Goal: Task Accomplishment & Management: Complete application form

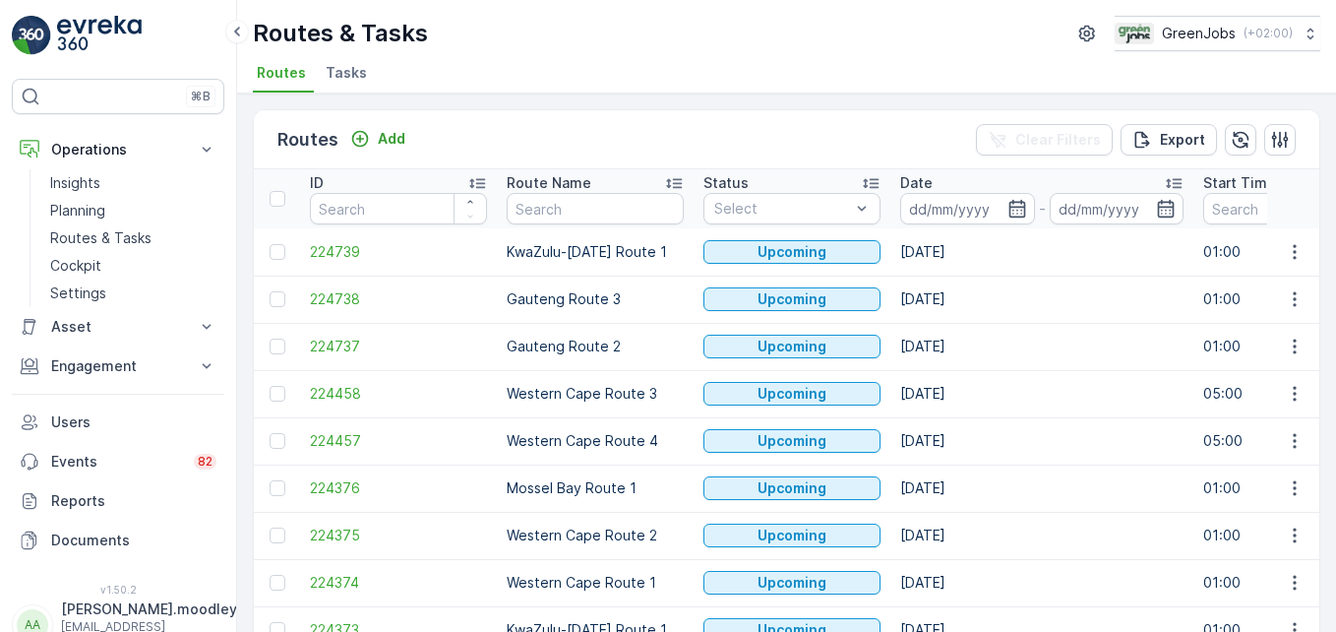
click at [1106, 382] on td "[DATE]" at bounding box center [1042, 393] width 303 height 47
click at [1297, 478] on icon "button" at bounding box center [1295, 488] width 20 height 20
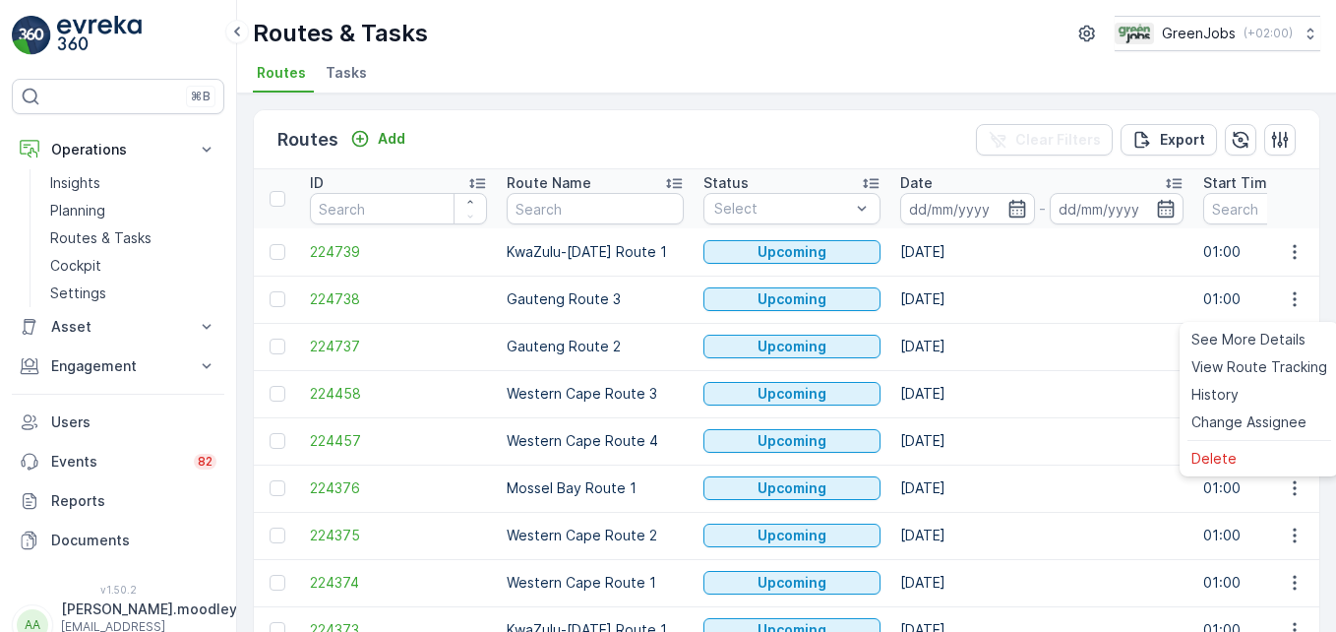
click at [430, 505] on td "224376" at bounding box center [398, 488] width 197 height 47
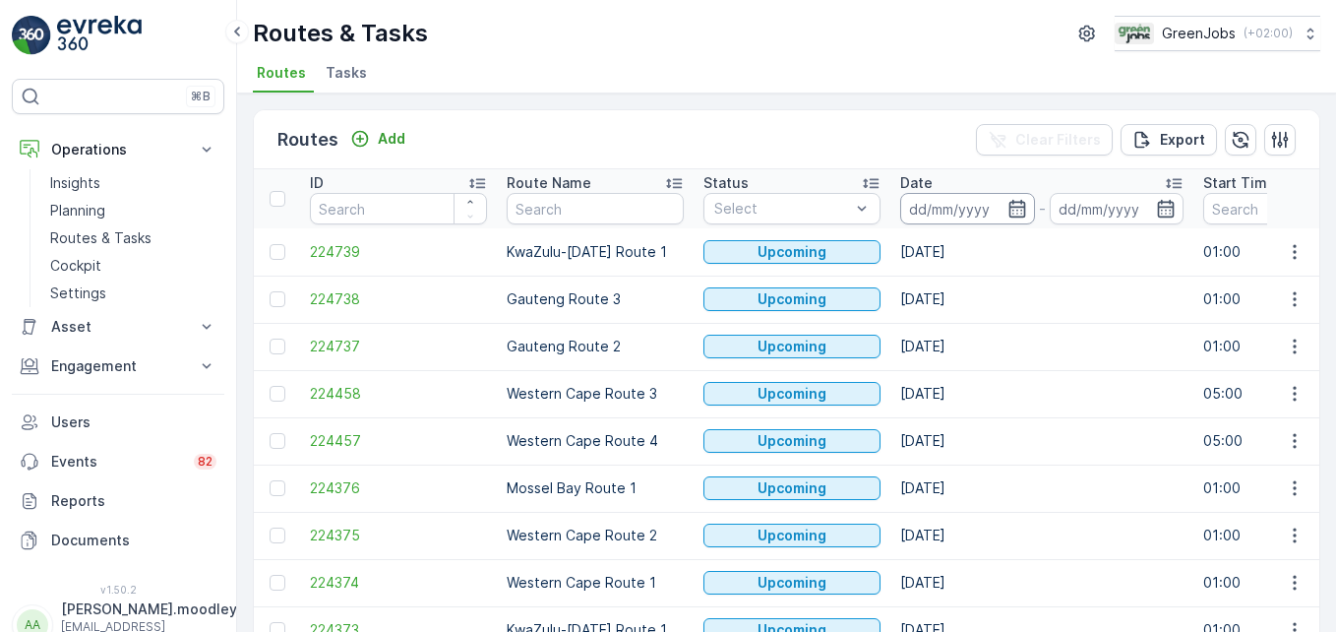
click at [960, 207] on input at bounding box center [967, 208] width 135 height 31
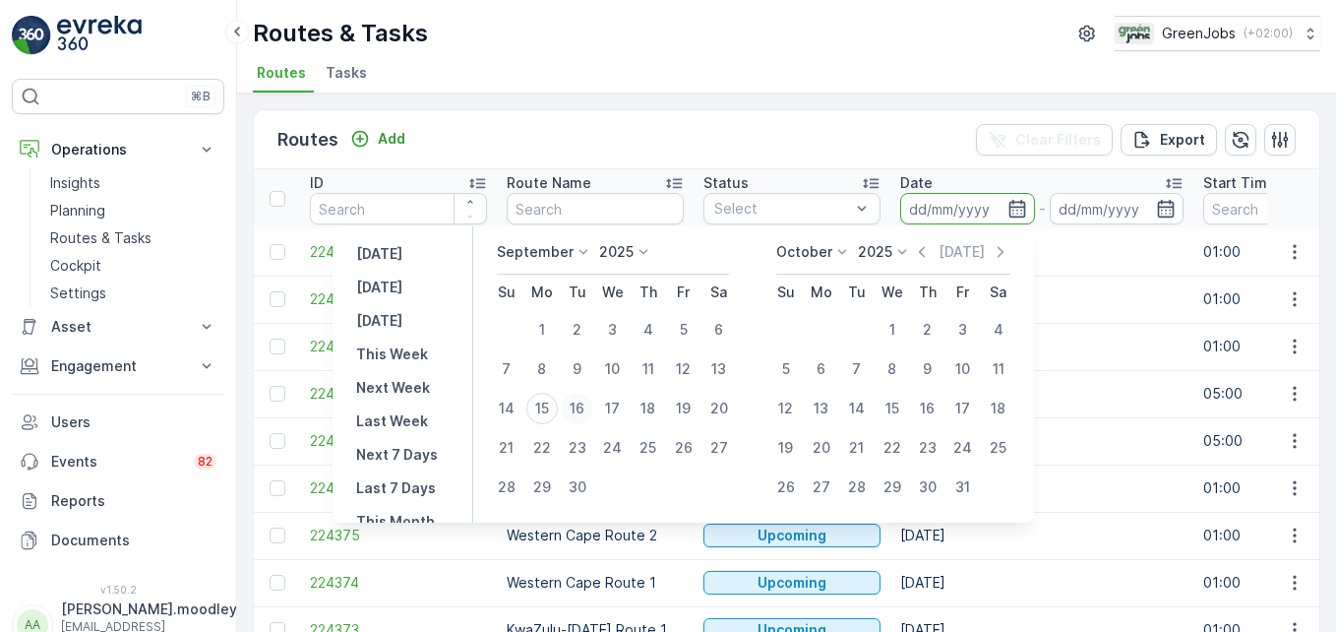
click at [582, 407] on div "16" at bounding box center [577, 408] width 31 height 31
type input "[DATE]"
click at [582, 407] on div "16" at bounding box center [577, 408] width 31 height 31
type input "[DATE]"
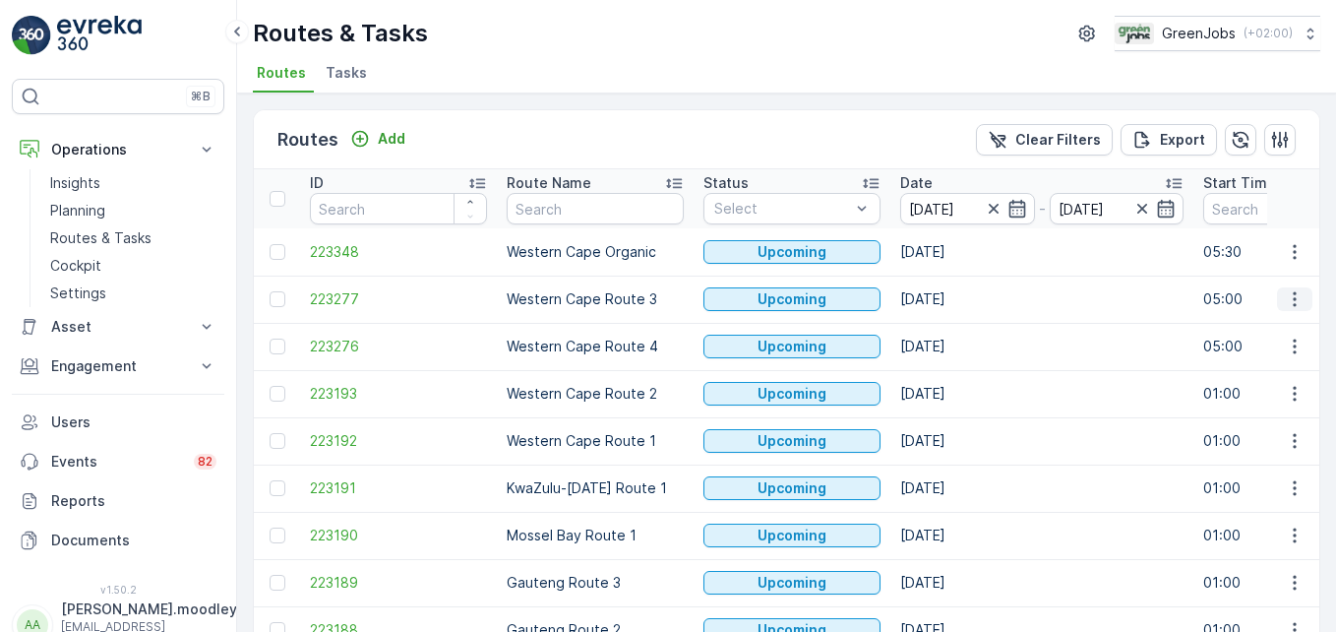
click at [1293, 301] on icon "button" at bounding box center [1295, 299] width 20 height 20
click at [1248, 329] on span "See More Details" at bounding box center [1249, 329] width 114 height 20
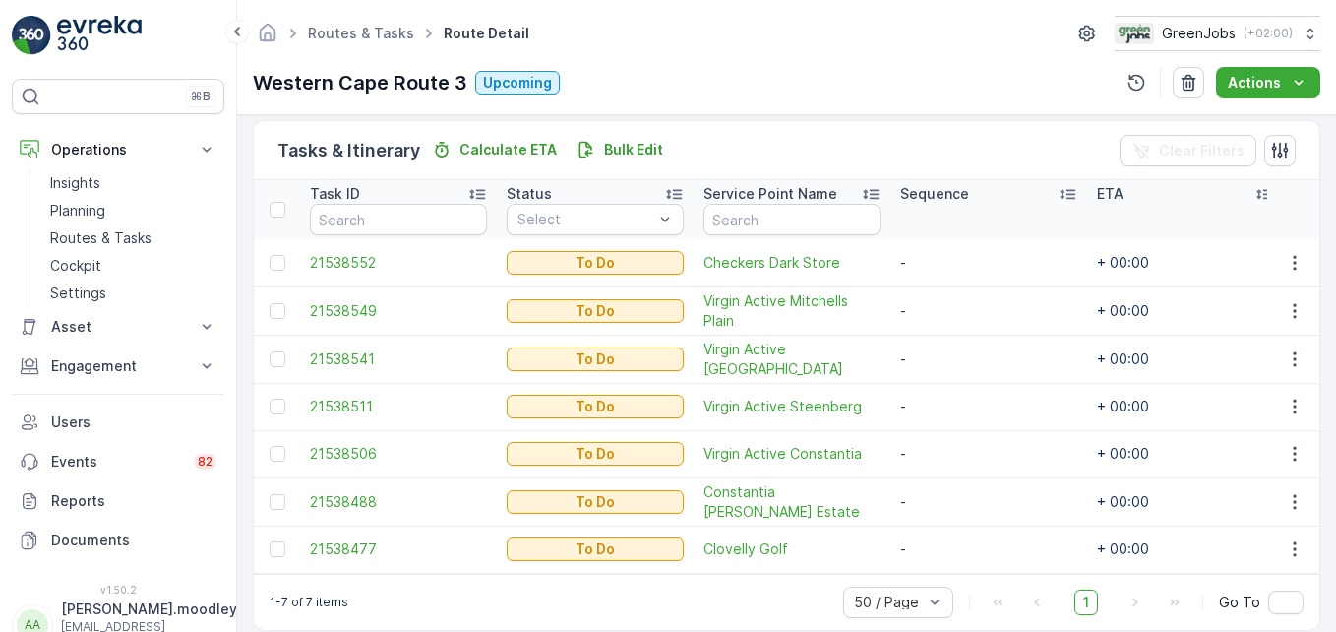
scroll to position [504, 0]
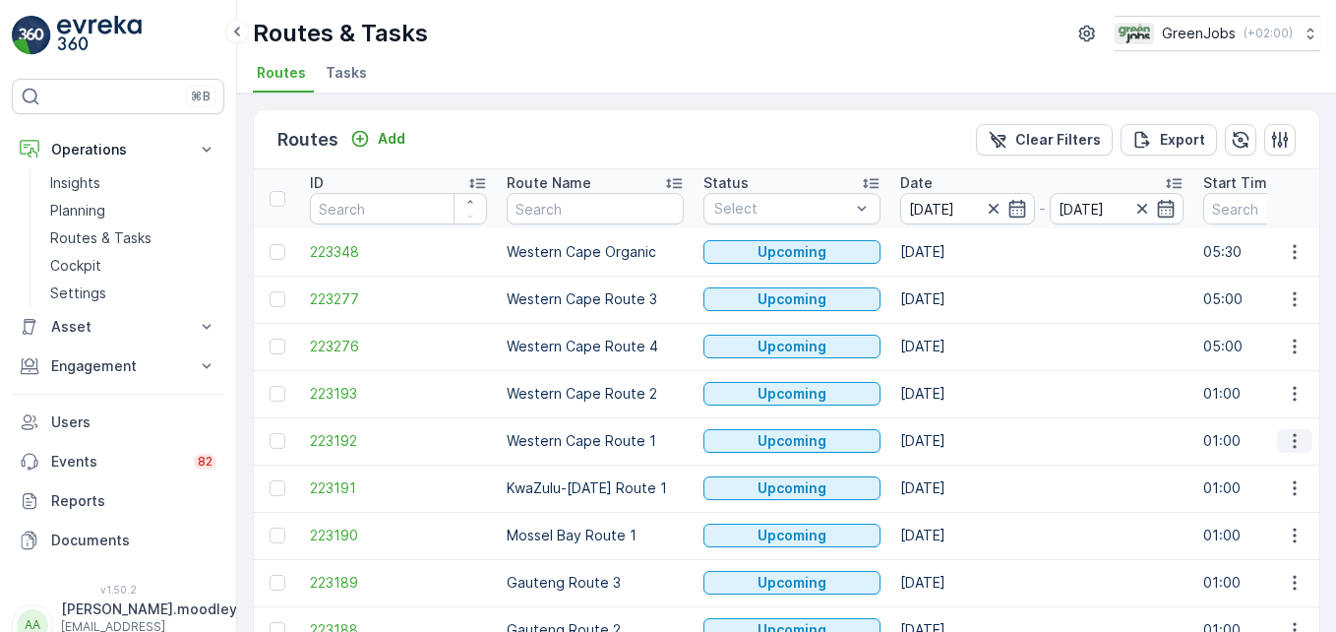
click at [1286, 440] on icon "button" at bounding box center [1295, 441] width 20 height 20
click at [1238, 465] on span "See More Details" at bounding box center [1249, 471] width 114 height 20
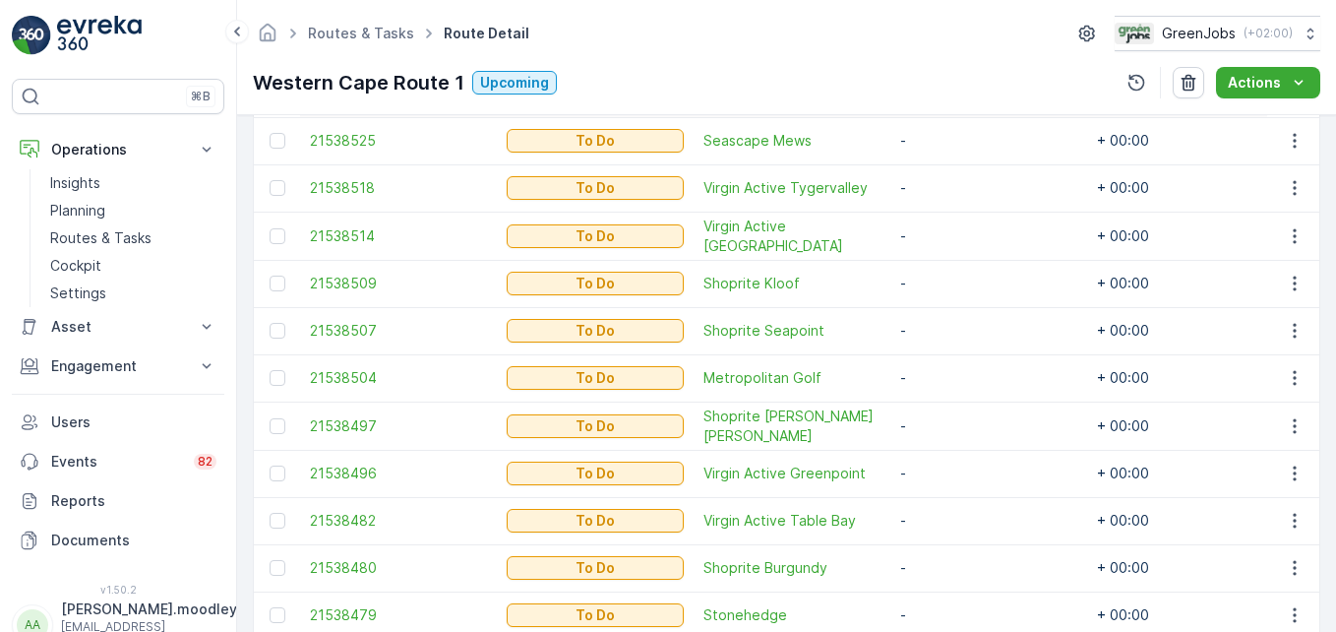
scroll to position [542, 0]
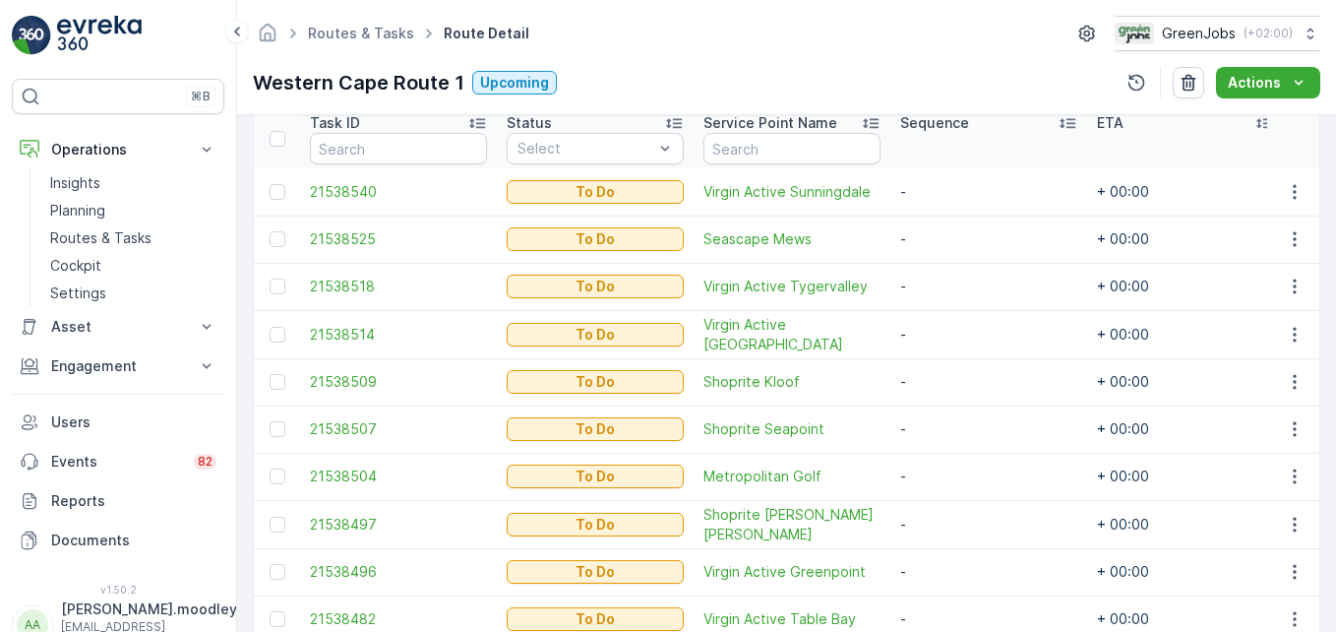
click at [914, 351] on td "-" at bounding box center [989, 334] width 197 height 48
click at [898, 588] on td "-" at bounding box center [989, 571] width 197 height 47
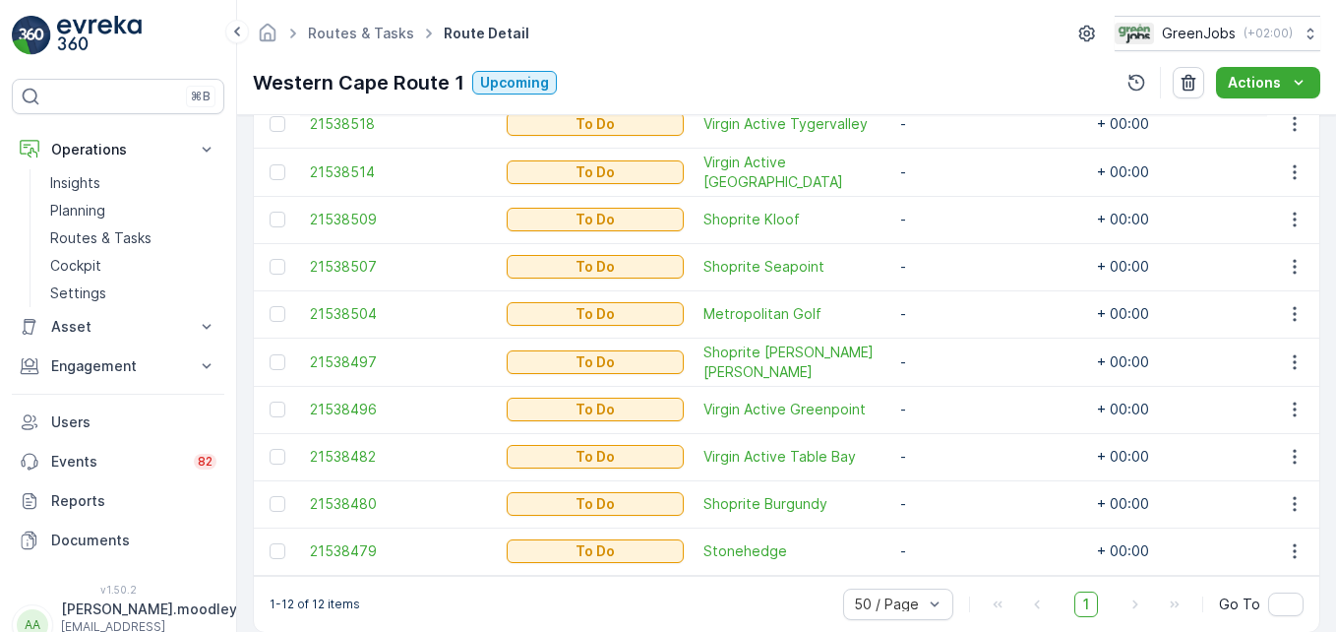
scroll to position [739, 0]
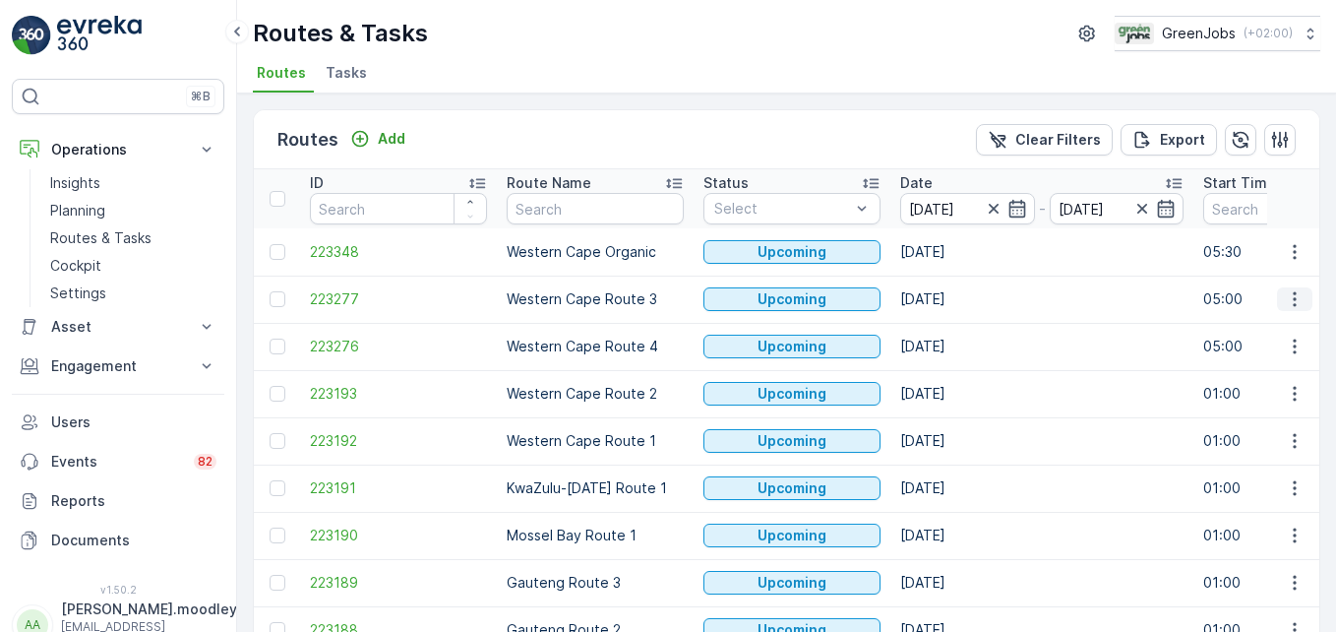
click at [1288, 298] on icon "button" at bounding box center [1295, 299] width 20 height 20
click at [1289, 321] on span "See More Details" at bounding box center [1249, 329] width 114 height 20
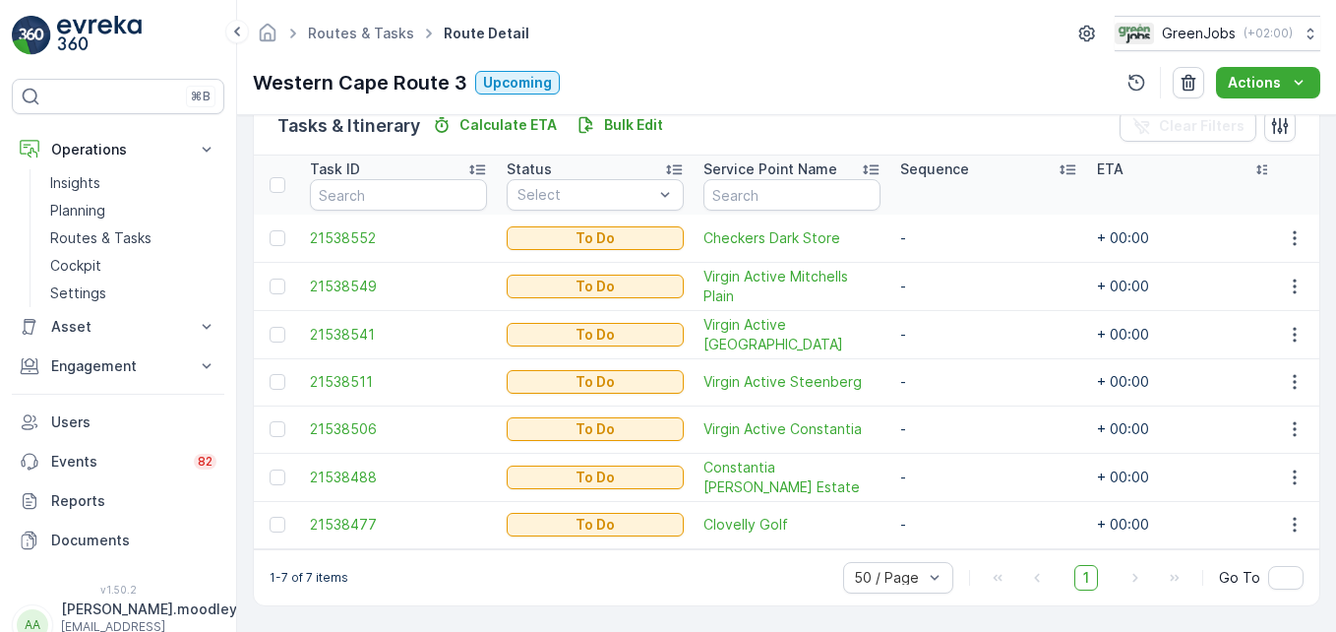
scroll to position [504, 0]
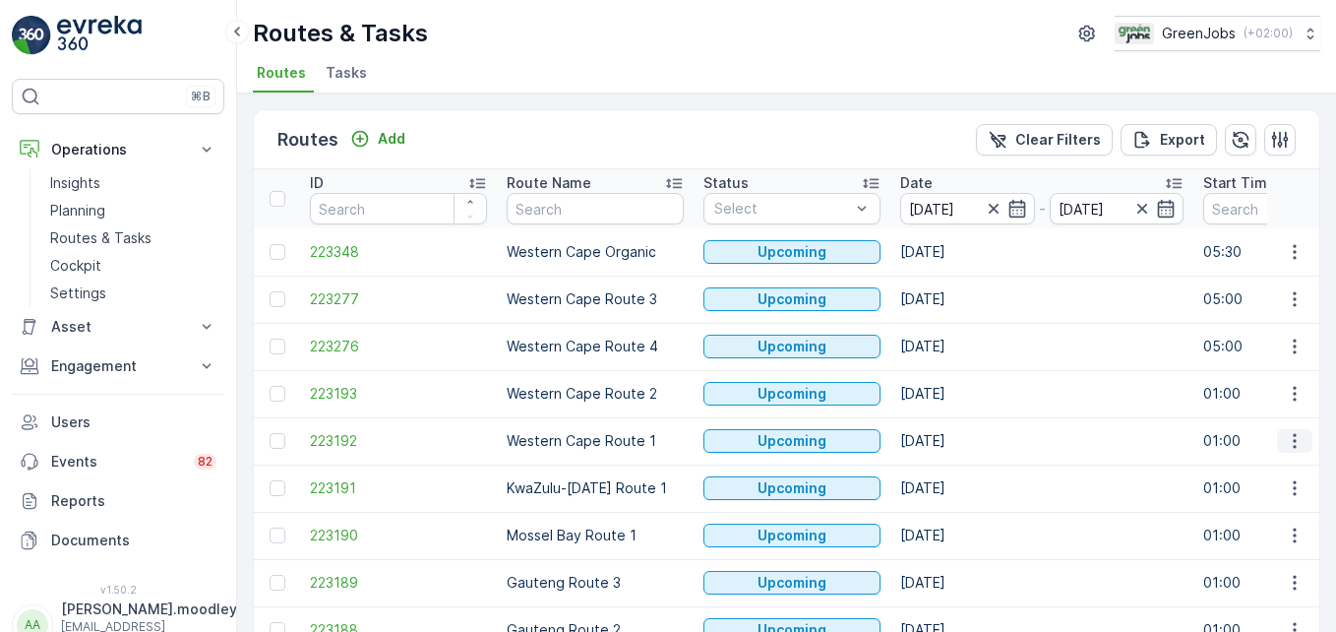
click at [1300, 441] on button "button" at bounding box center [1294, 441] width 35 height 24
click at [1277, 466] on span "See More Details" at bounding box center [1249, 471] width 114 height 20
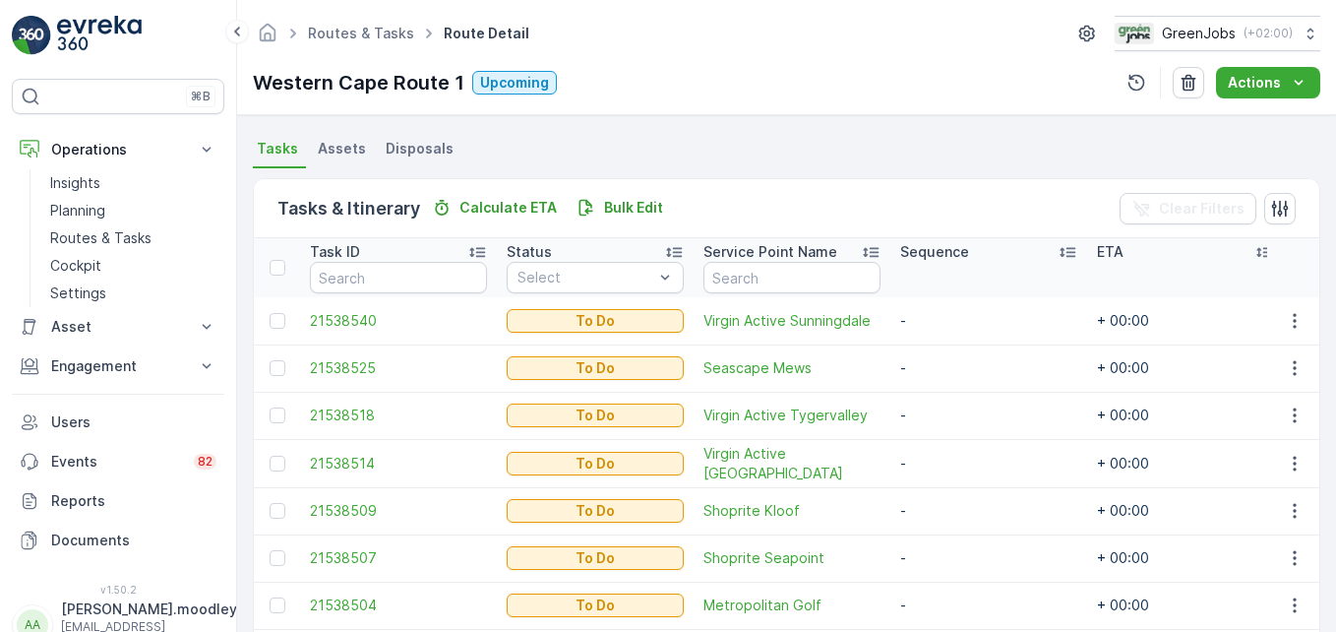
scroll to position [444, 0]
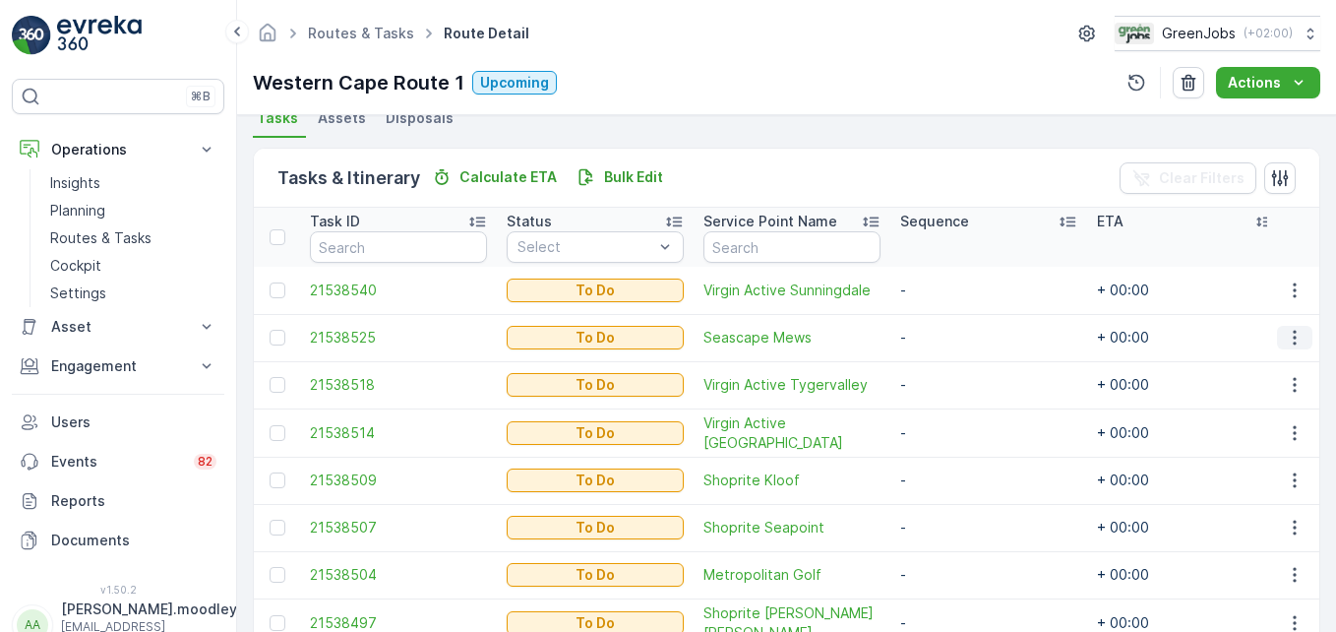
click at [1294, 337] on icon "button" at bounding box center [1295, 338] width 20 height 20
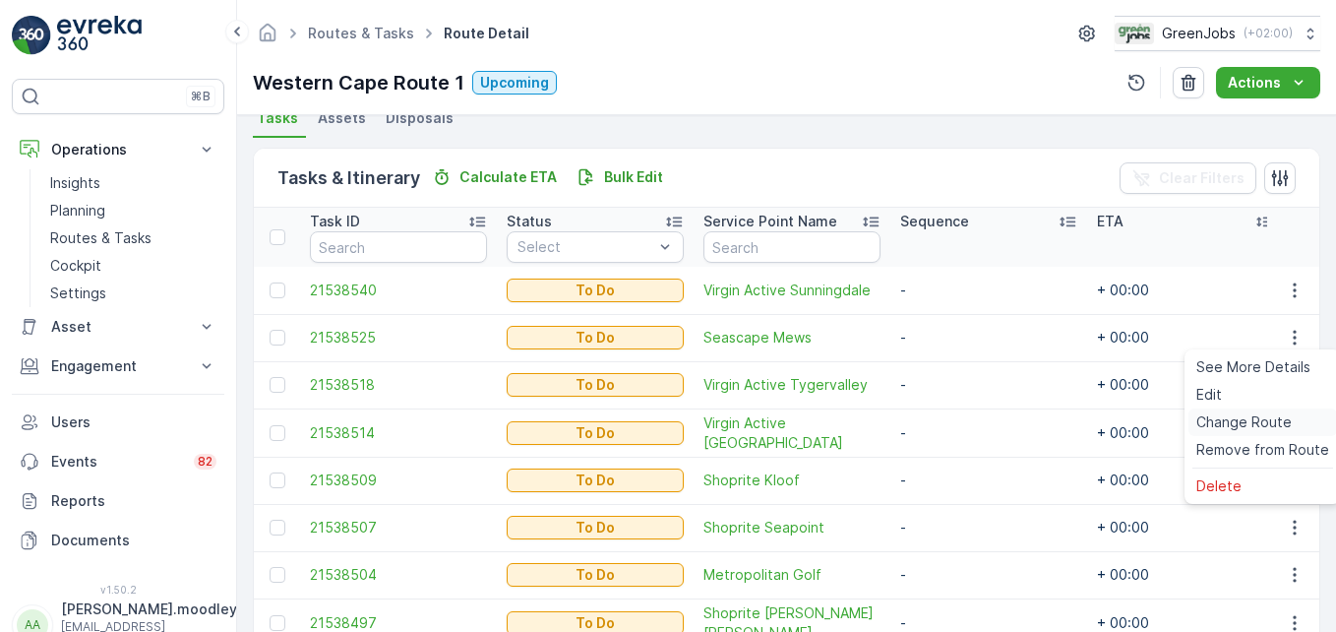
click at [1270, 419] on span "Change Route" at bounding box center [1244, 422] width 95 height 20
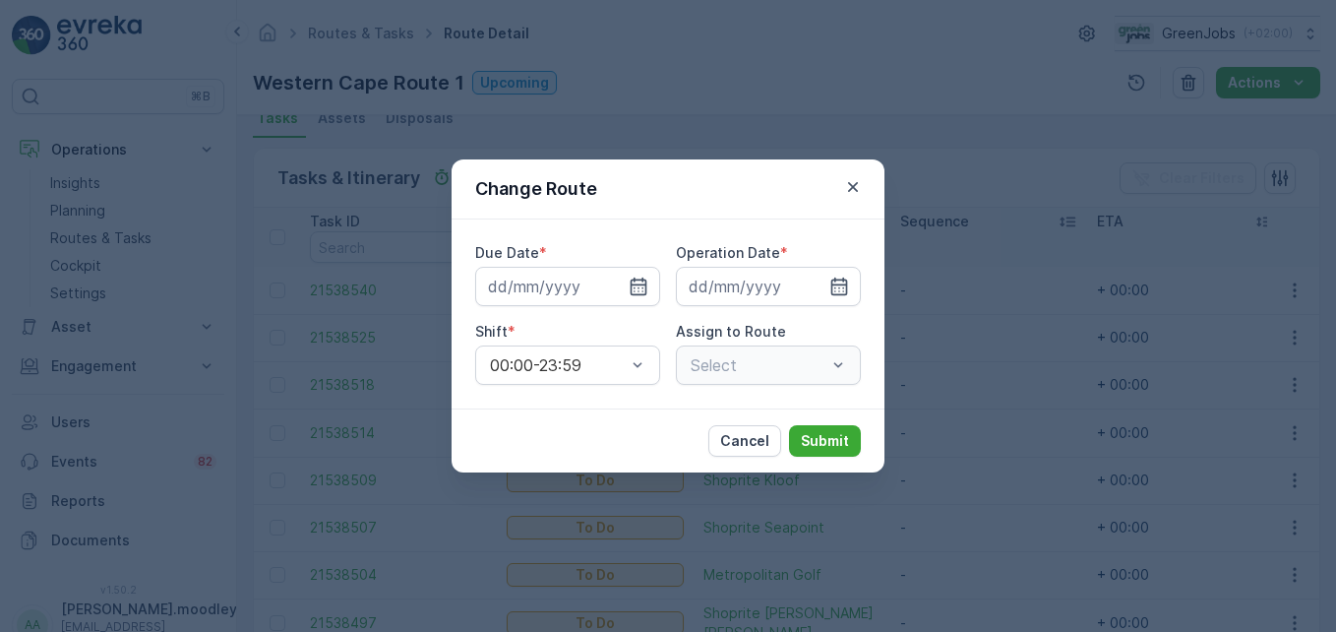
type input "[DATE]"
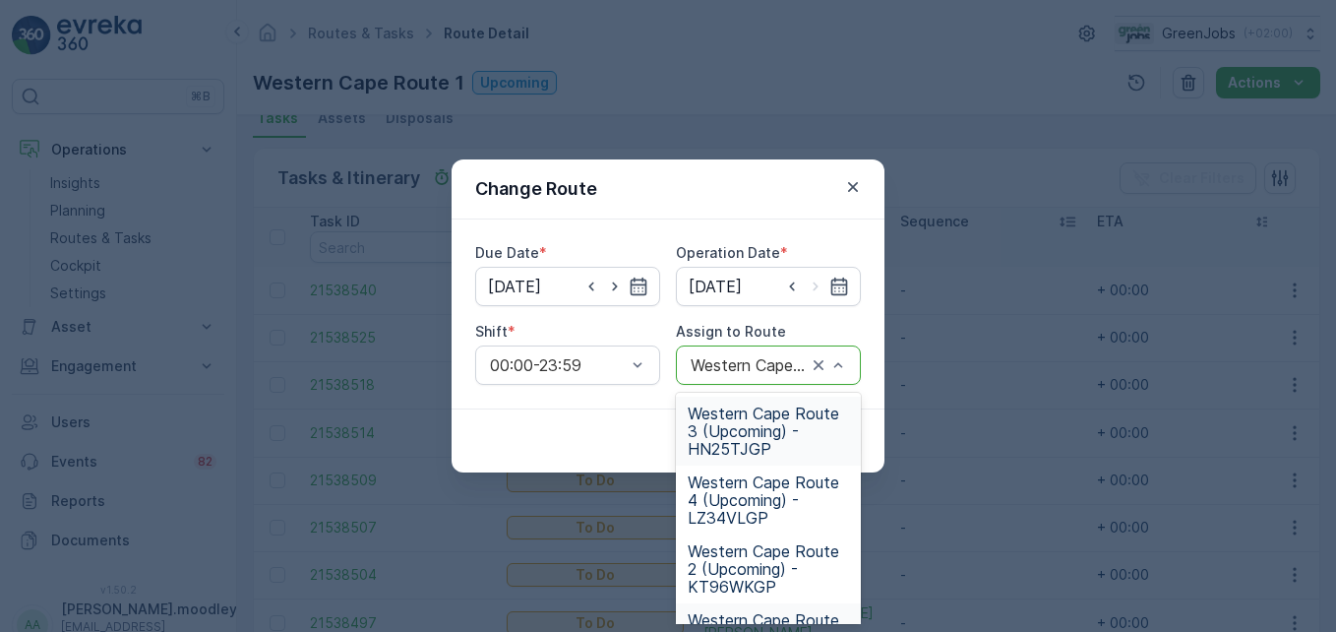
click at [746, 443] on span "Western Cape Route 3 (Upcoming) - HN25TJGP" at bounding box center [768, 430] width 161 height 53
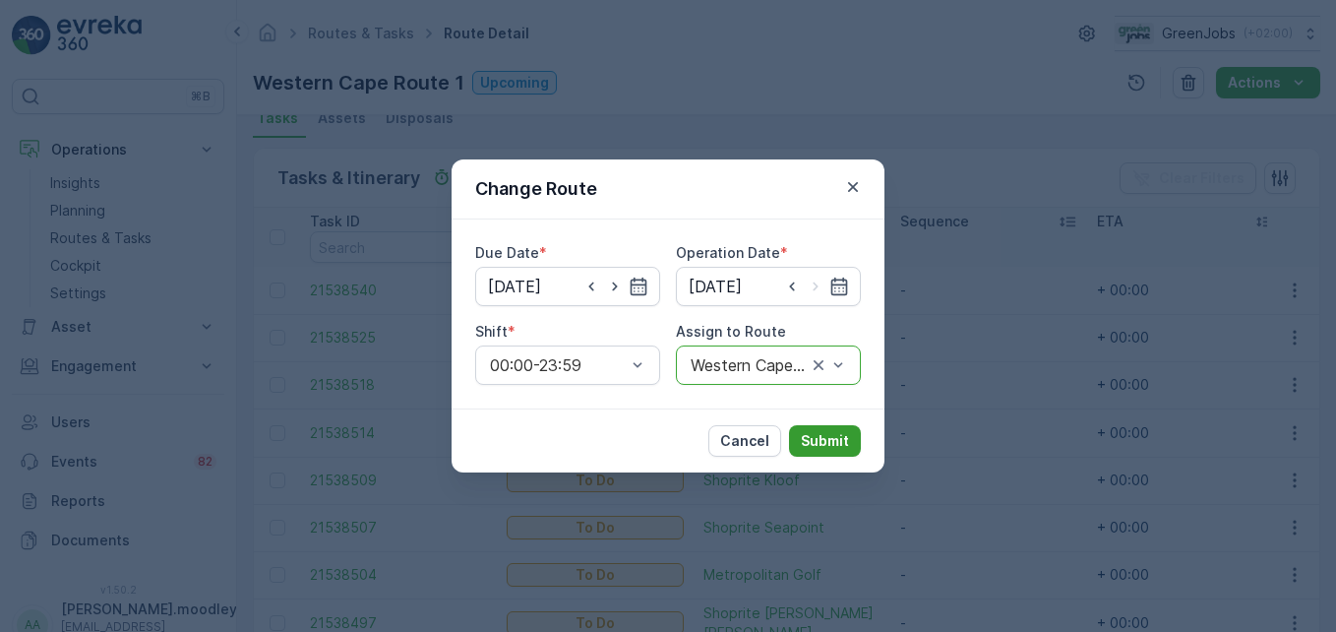
click at [820, 444] on p "Submit" at bounding box center [825, 441] width 48 height 20
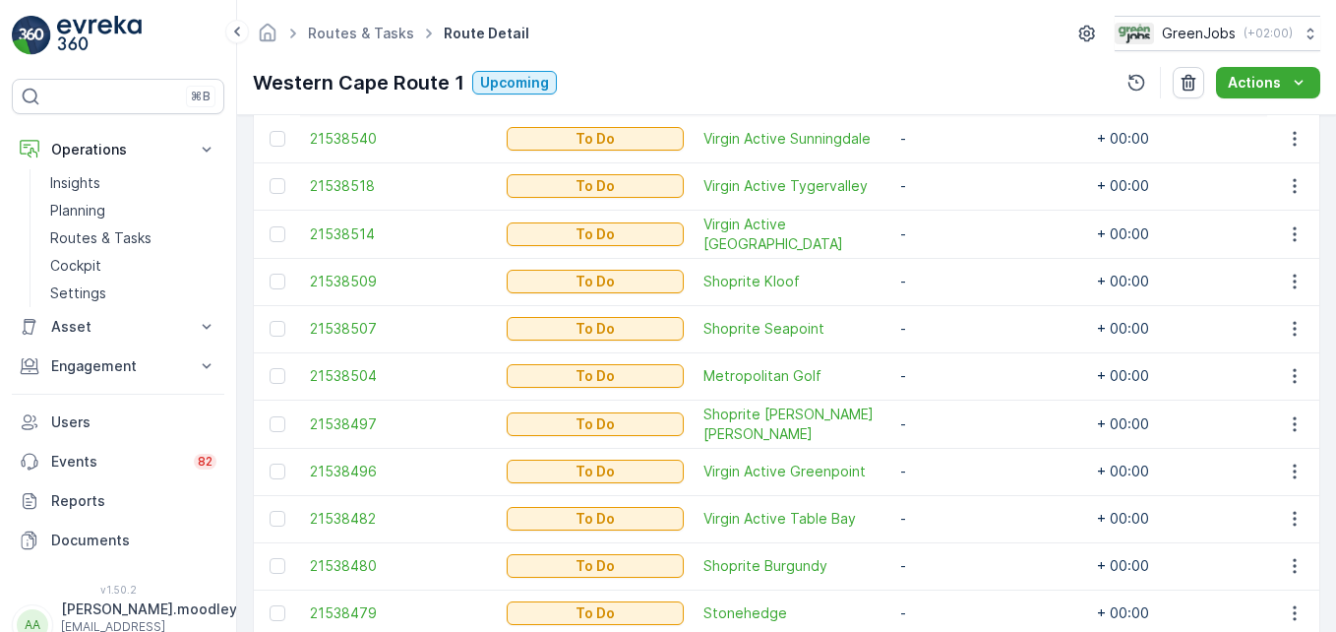
scroll to position [641, 0]
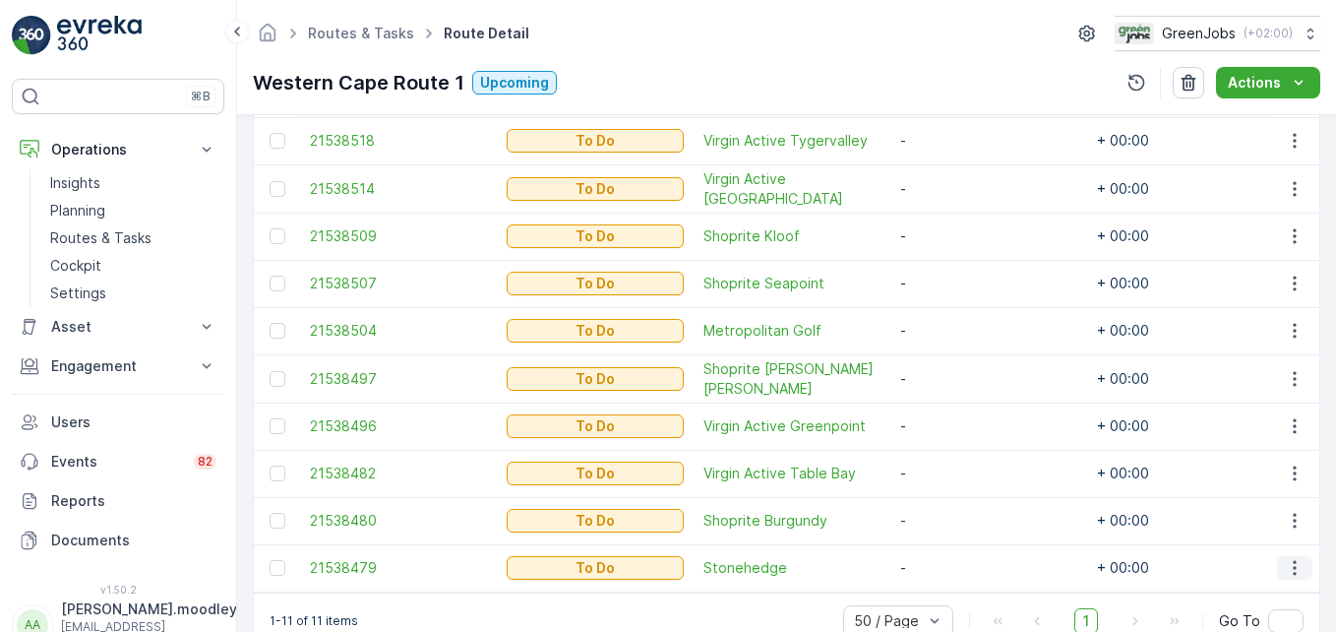
click at [1285, 565] on icon "button" at bounding box center [1295, 568] width 20 height 20
click at [1224, 472] on span "Change Route" at bounding box center [1244, 473] width 95 height 20
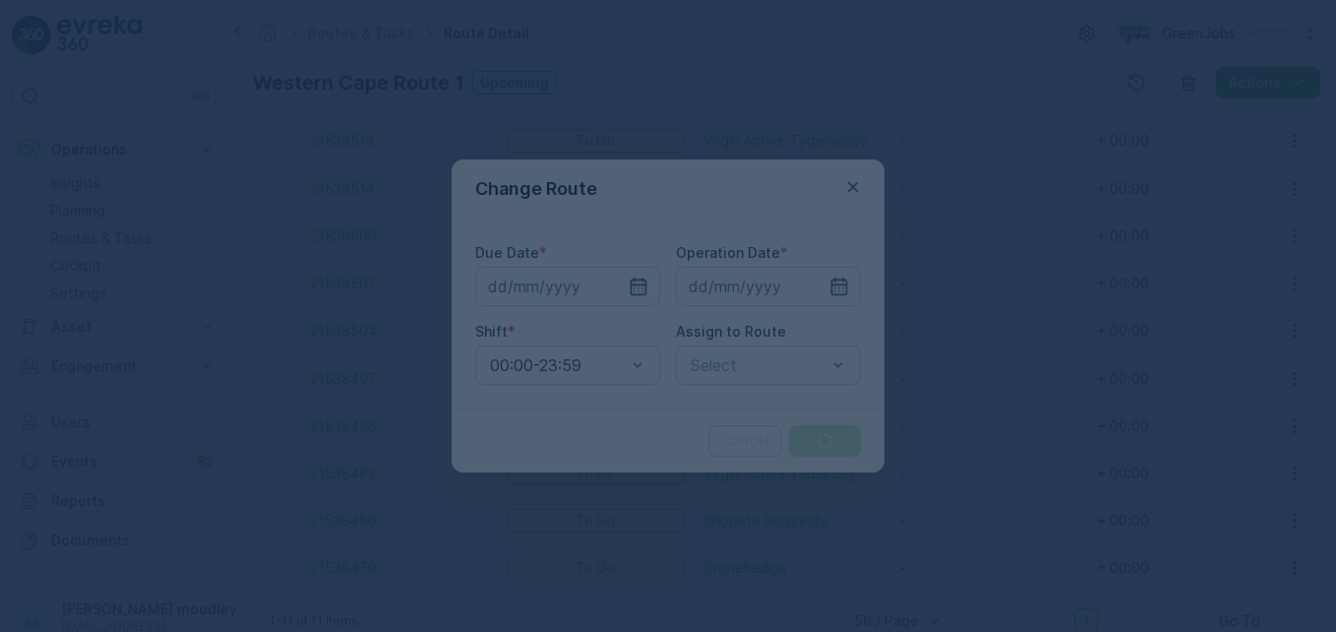
type input "[DATE]"
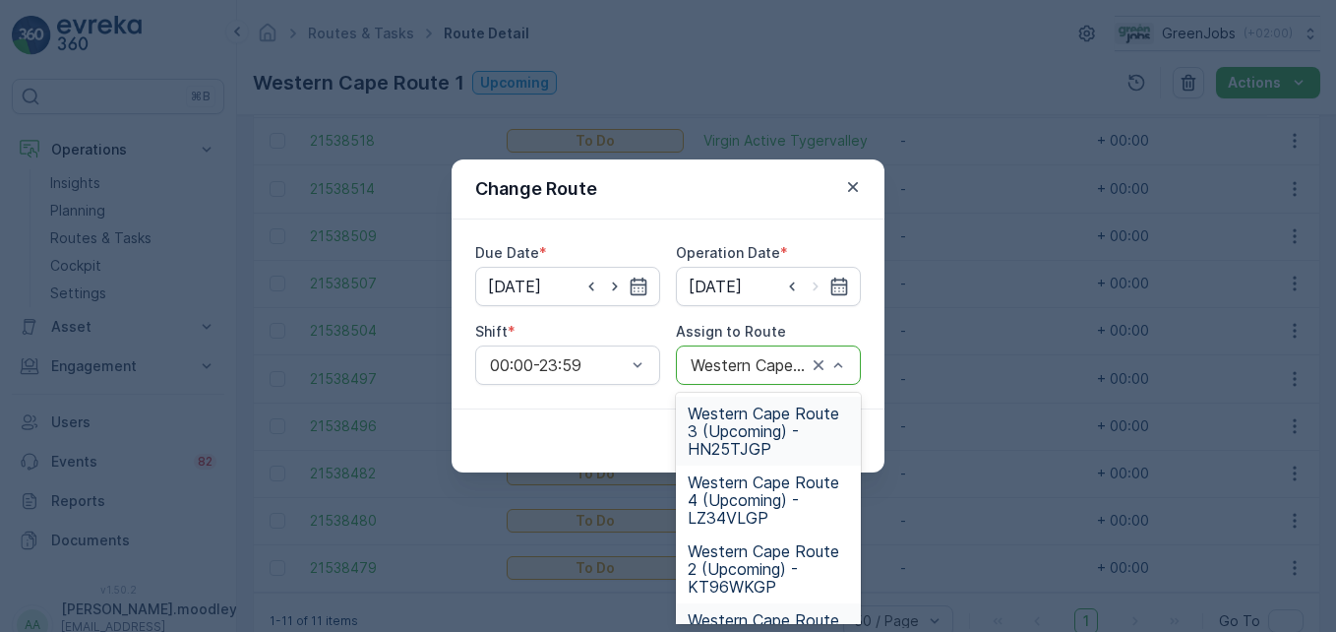
click at [762, 427] on span "Western Cape Route 3 (Upcoming) - HN25TJGP" at bounding box center [768, 430] width 161 height 53
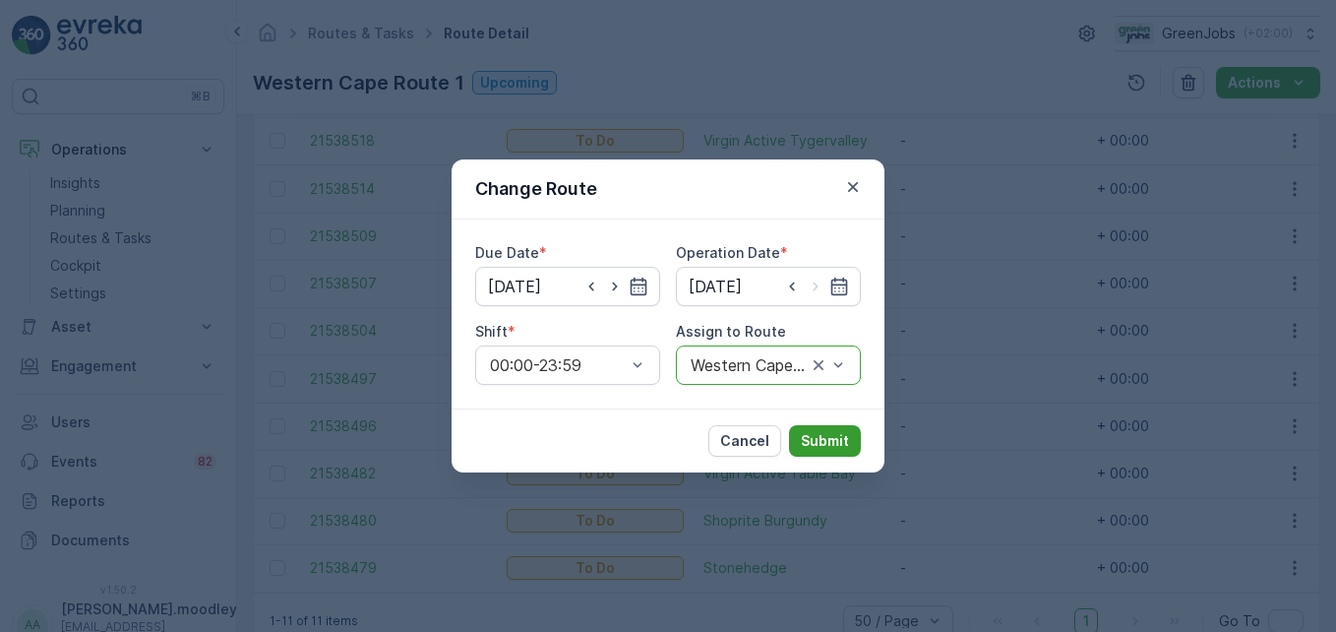
click at [836, 446] on p "Submit" at bounding box center [825, 441] width 48 height 20
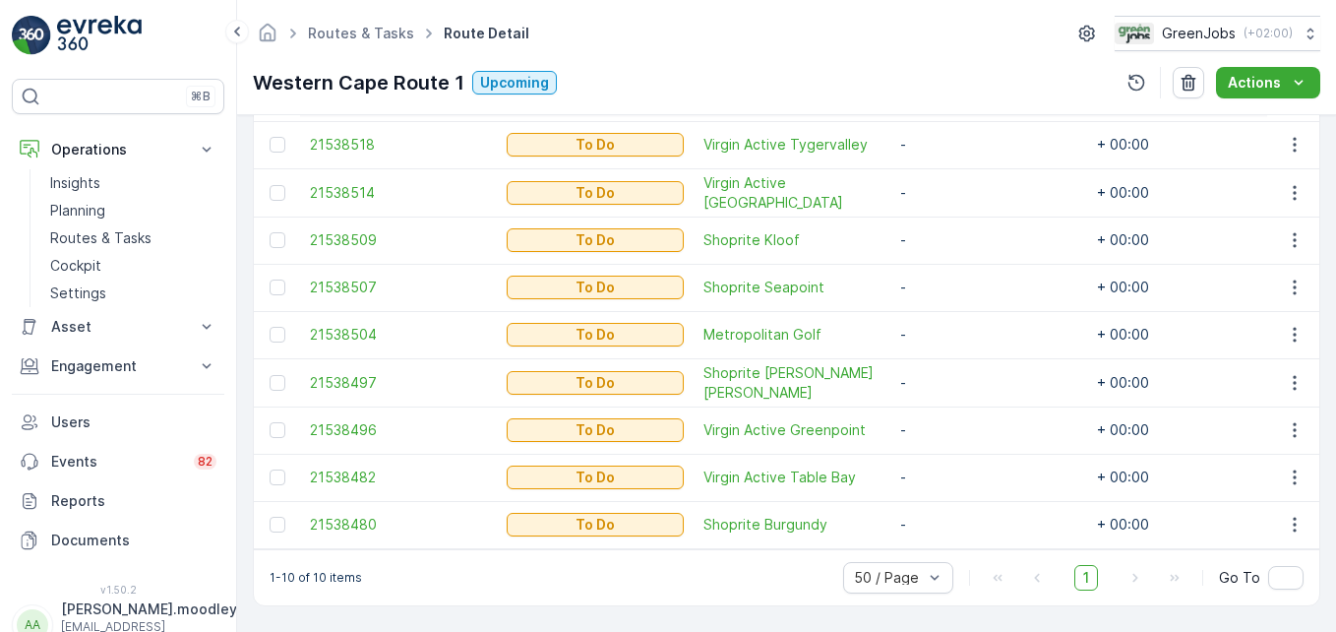
scroll to position [645, 0]
click at [447, 420] on span "21538496" at bounding box center [398, 430] width 177 height 20
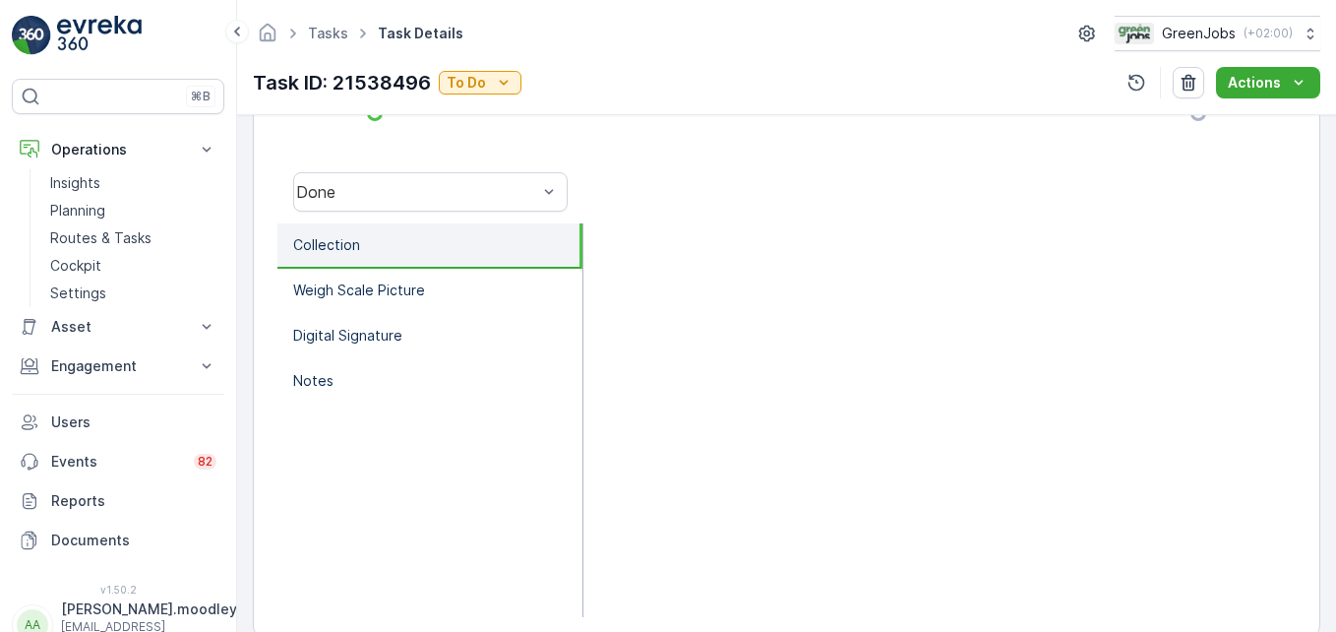
scroll to position [609, 0]
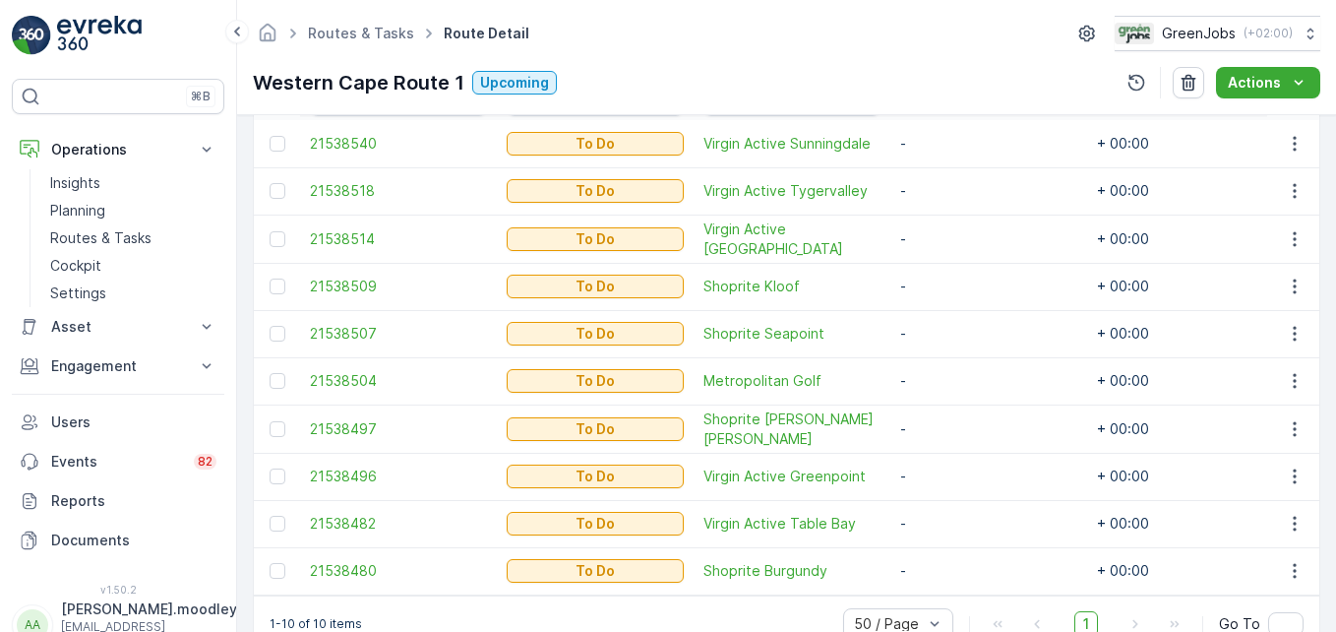
scroll to position [384, 0]
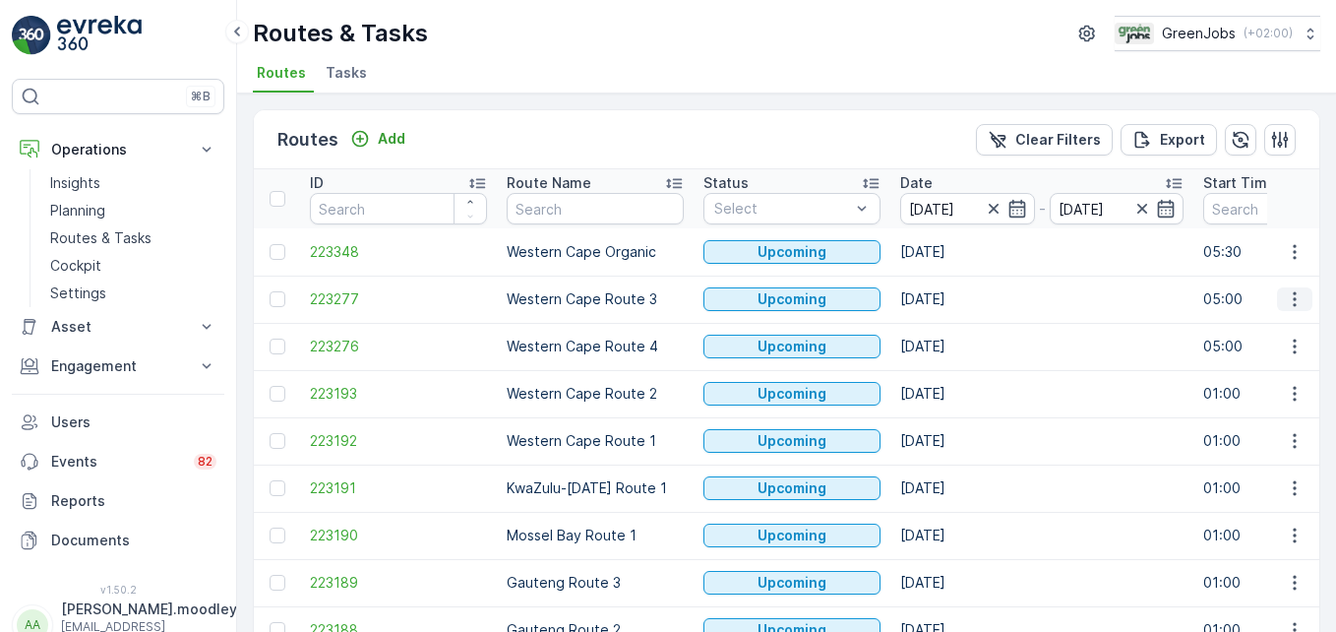
click at [1285, 297] on icon "button" at bounding box center [1295, 299] width 20 height 20
click at [1294, 331] on span "See More Details" at bounding box center [1249, 329] width 114 height 20
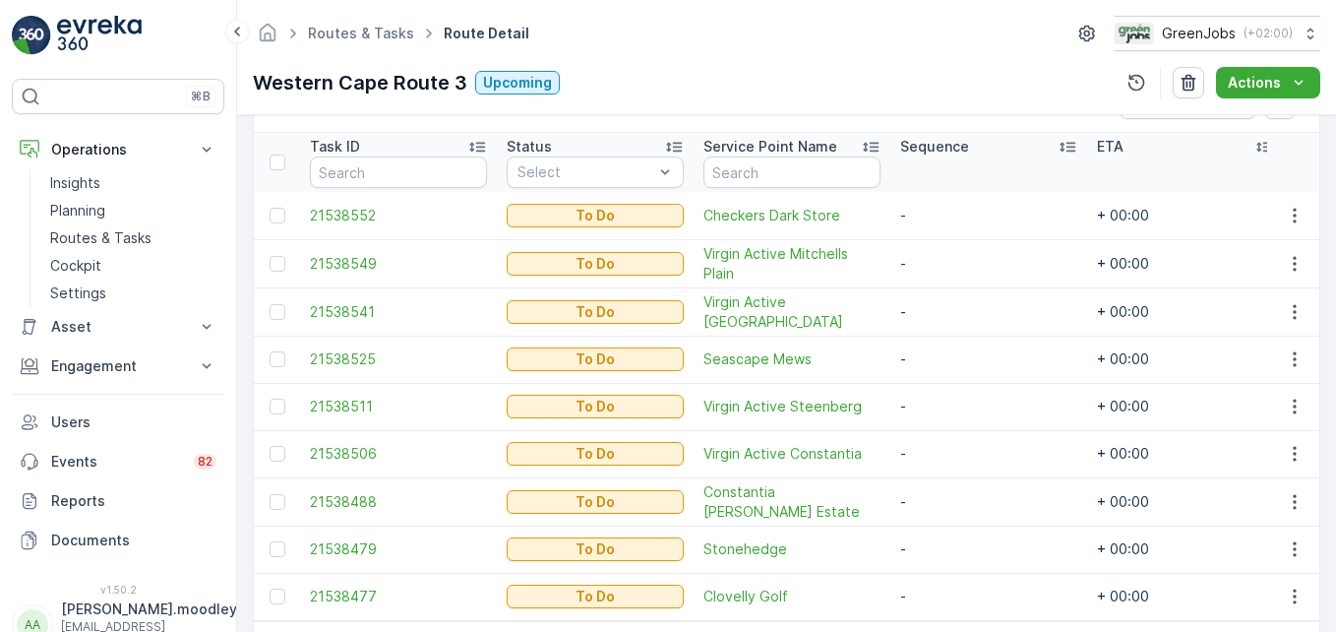
scroll to position [492, 0]
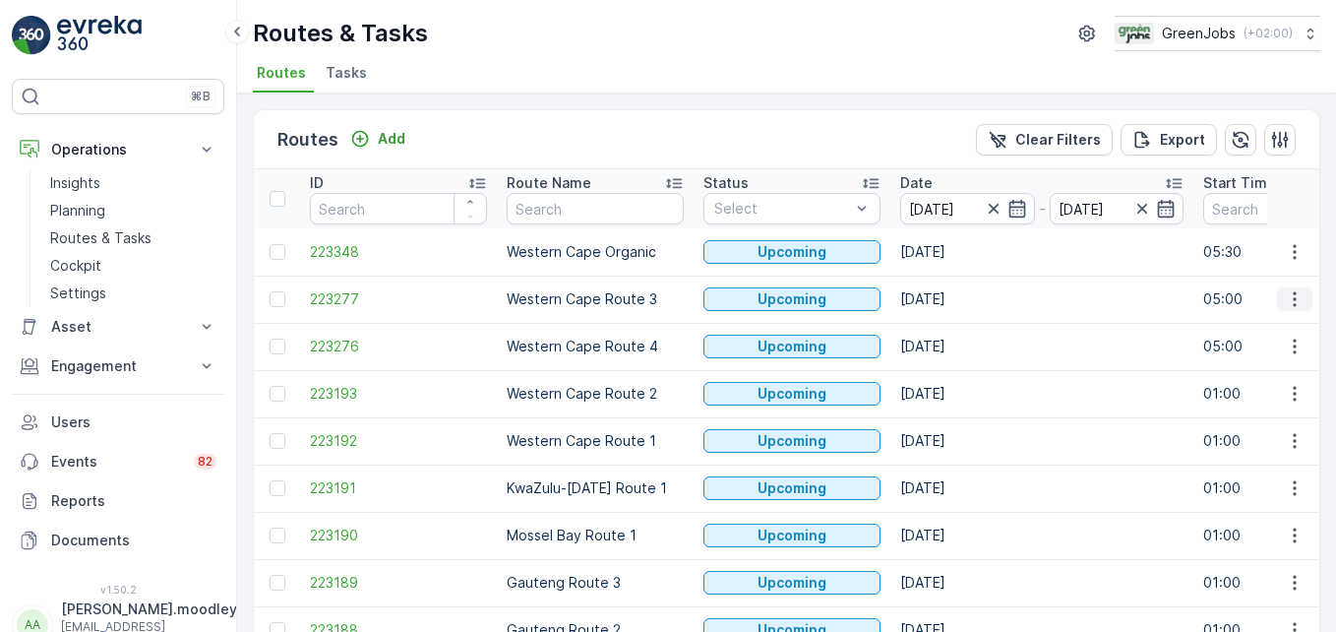
click at [1293, 301] on icon "button" at bounding box center [1295, 299] width 20 height 20
click at [1284, 332] on span "See More Details" at bounding box center [1249, 329] width 114 height 20
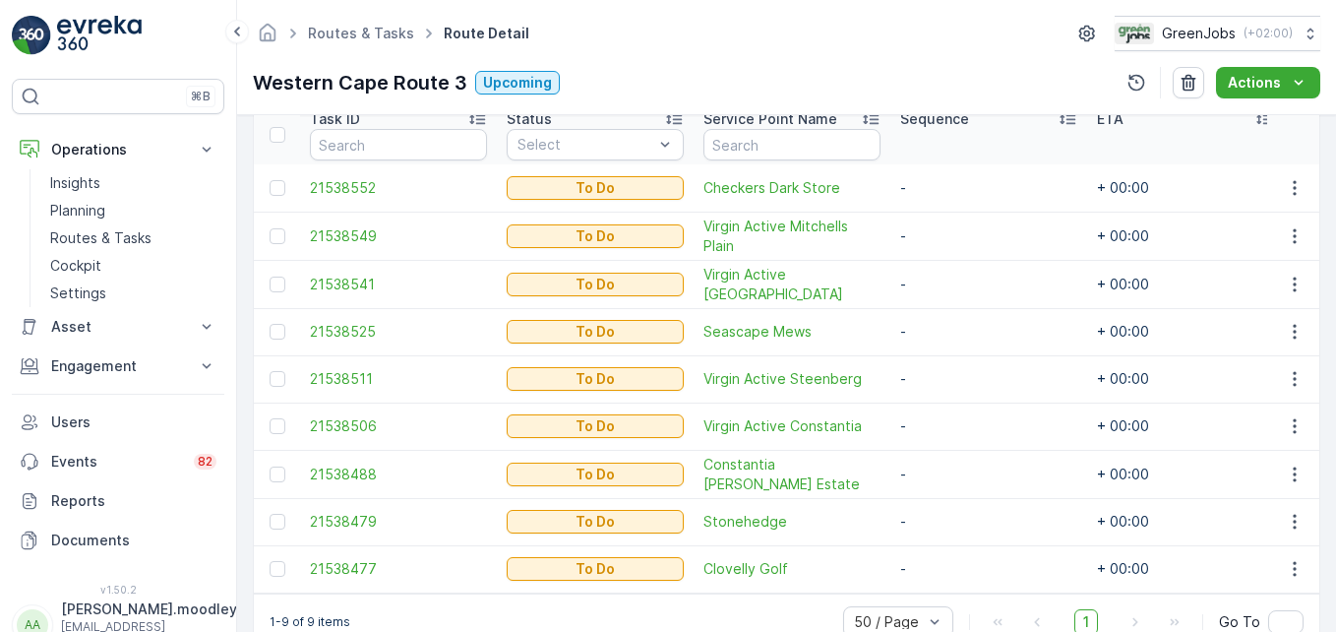
scroll to position [590, 0]
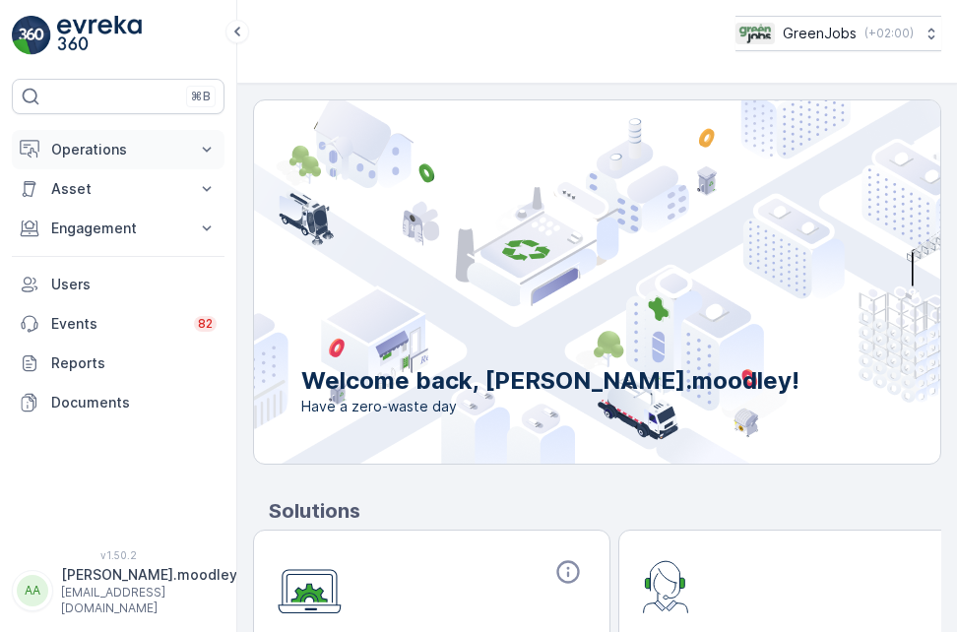
click at [212, 155] on icon at bounding box center [207, 150] width 20 height 20
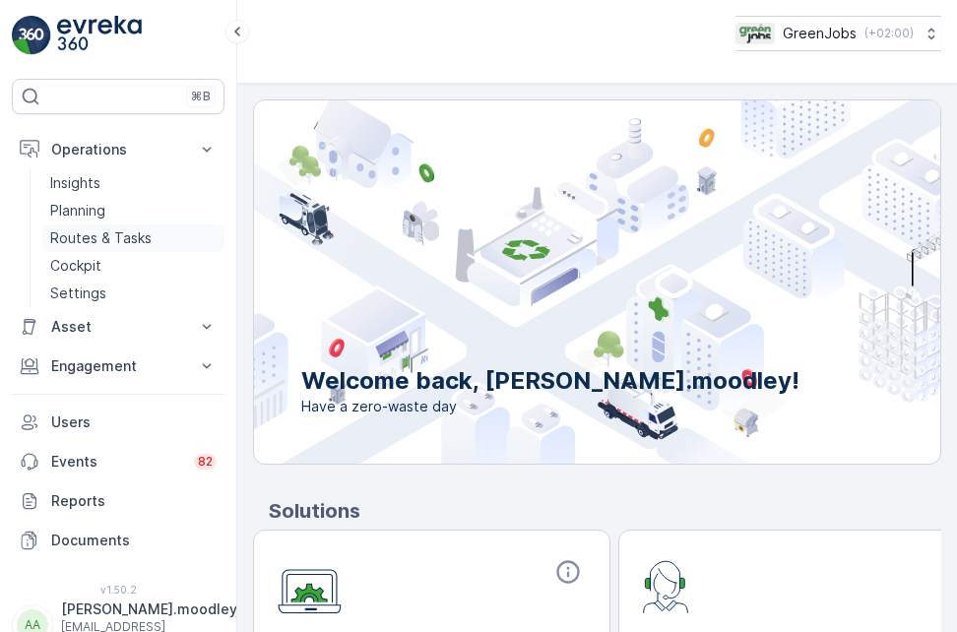
click at [111, 240] on p "Routes & Tasks" at bounding box center [100, 238] width 101 height 20
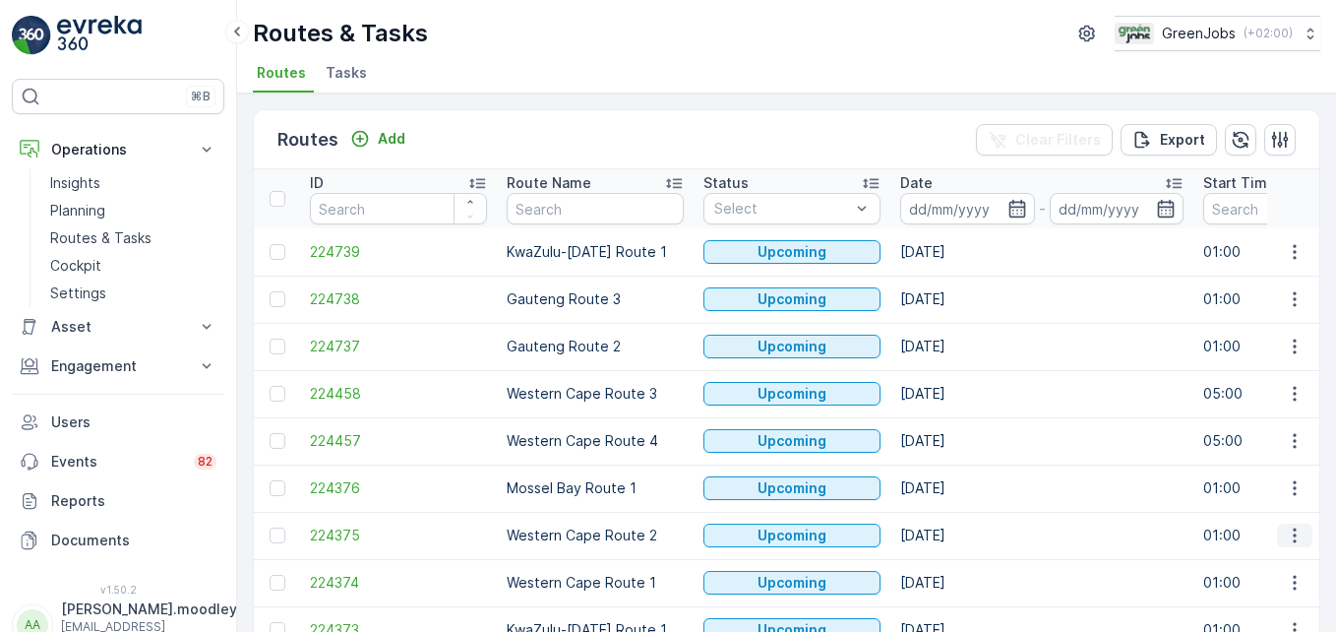
click at [956, 528] on icon "button" at bounding box center [1294, 535] width 3 height 15
click at [956, 380] on span "See More Details" at bounding box center [1249, 387] width 114 height 20
drag, startPoint x: 1288, startPoint y: 531, endPoint x: 1278, endPoint y: 547, distance: 18.6
click at [956, 531] on icon "button" at bounding box center [1295, 536] width 20 height 20
click at [956, 382] on span "See More Details" at bounding box center [1249, 387] width 114 height 20
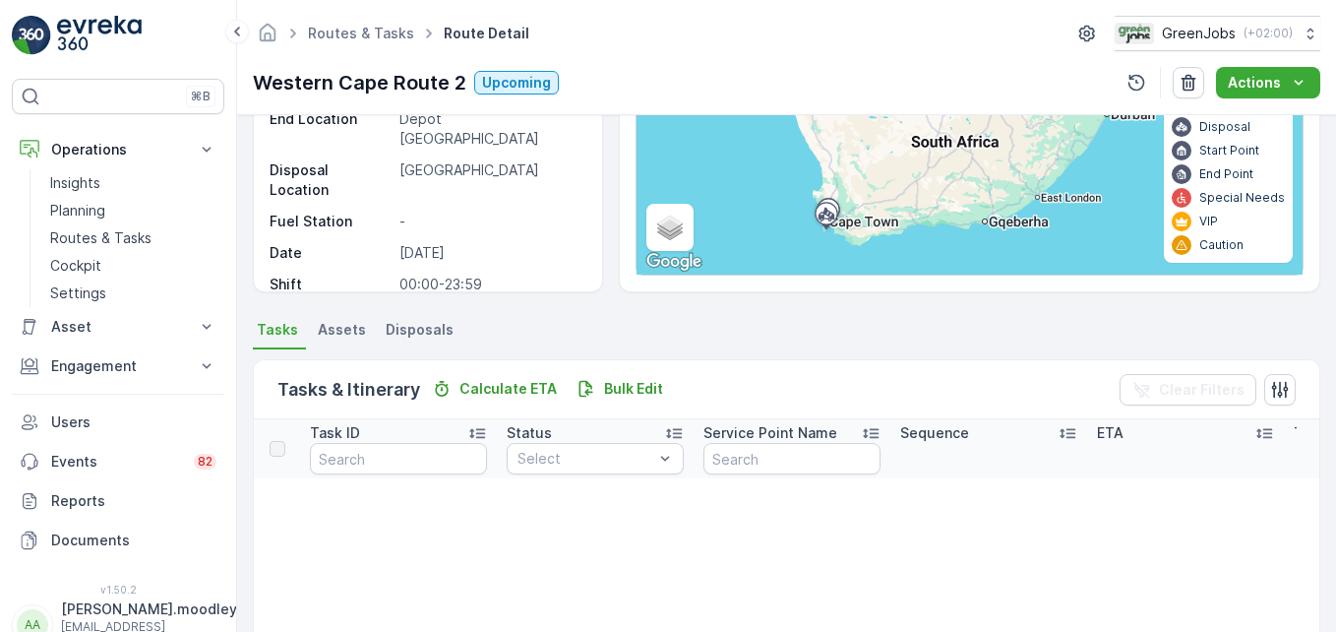
scroll to position [295, 0]
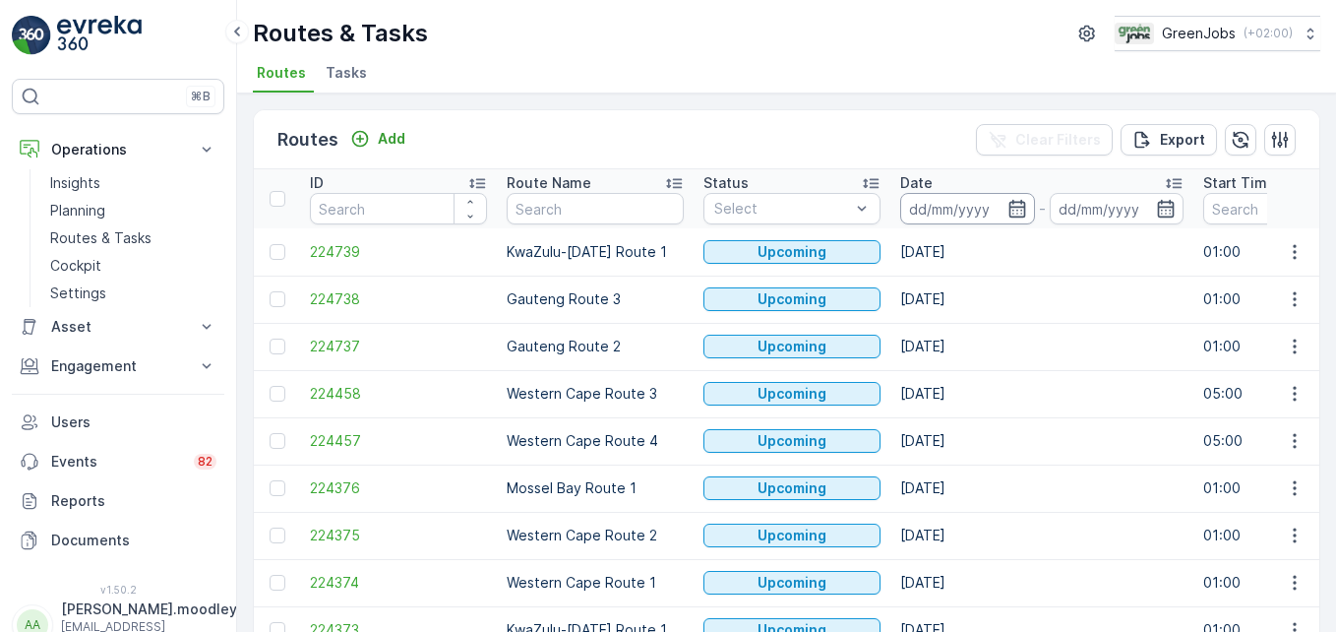
click at [937, 206] on input at bounding box center [967, 208] width 135 height 31
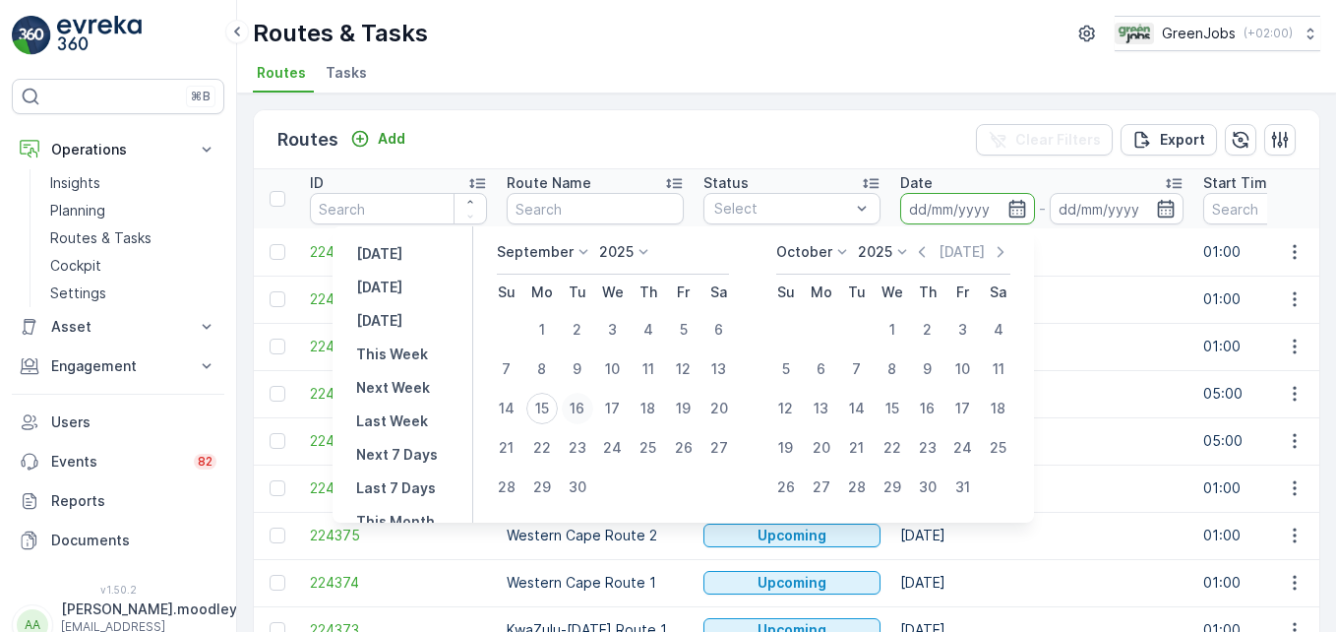
click at [580, 411] on div "16" at bounding box center [577, 408] width 31 height 31
type input "[DATE]"
click at [580, 411] on div "16" at bounding box center [577, 408] width 31 height 31
type input "[DATE]"
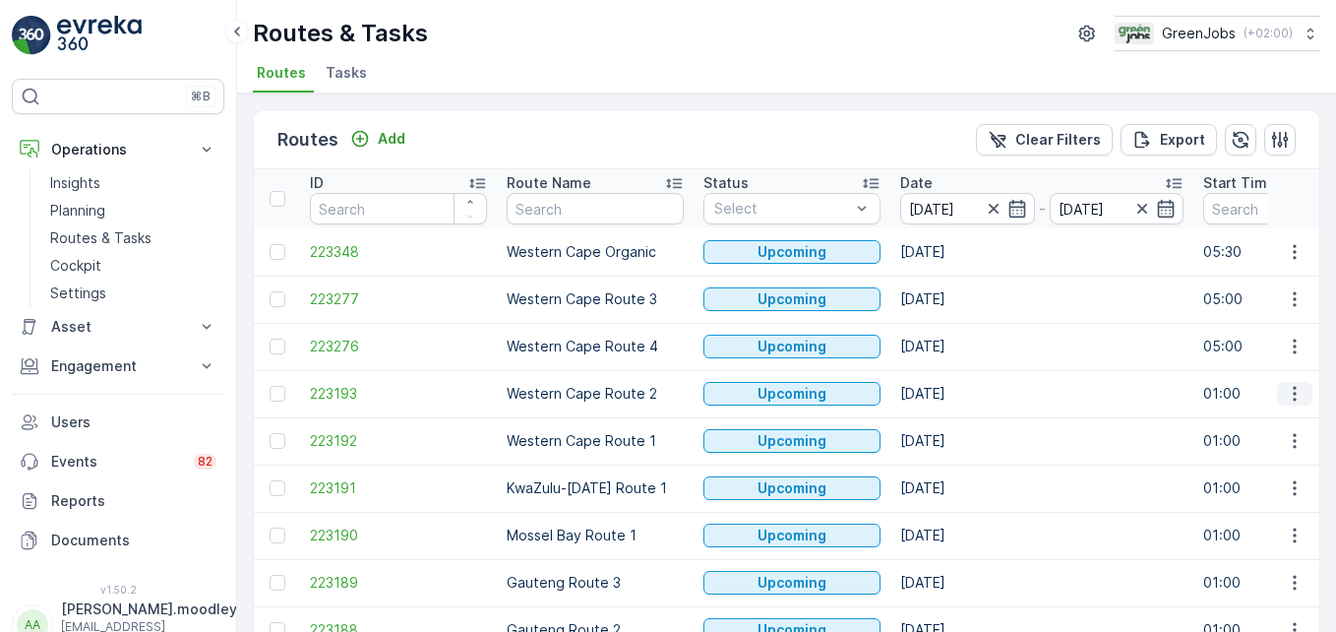
click at [956, 388] on icon "button" at bounding box center [1294, 394] width 3 height 15
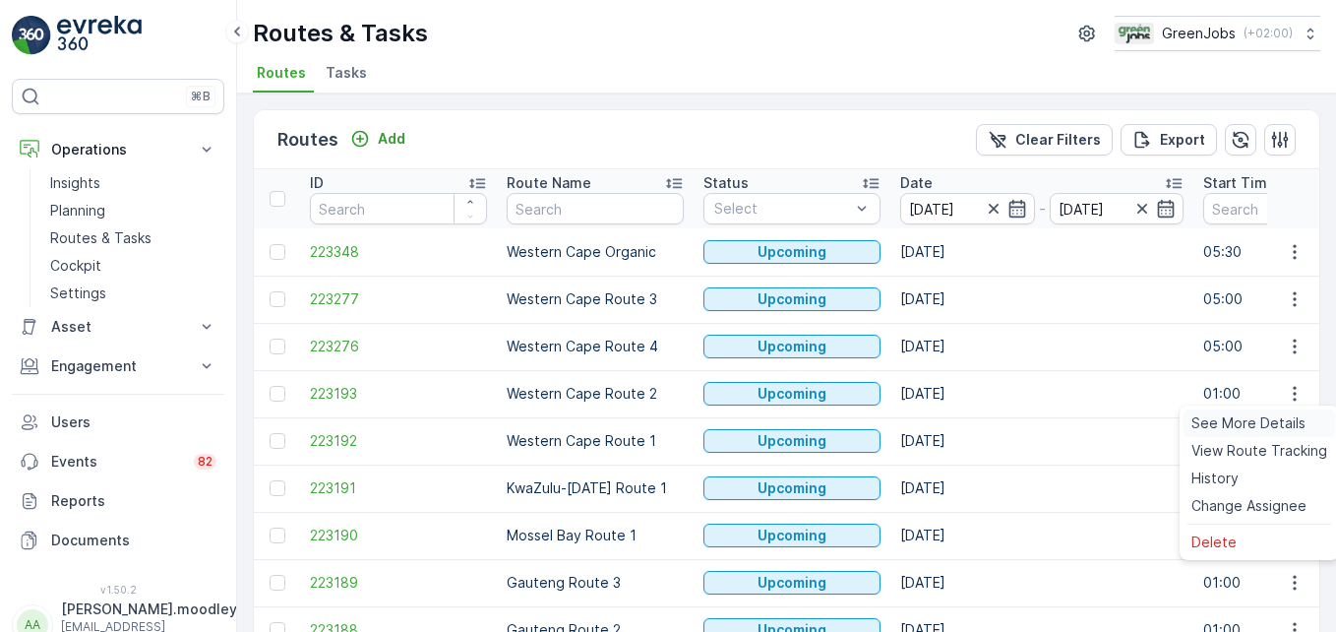
click at [956, 423] on span "See More Details" at bounding box center [1249, 423] width 114 height 20
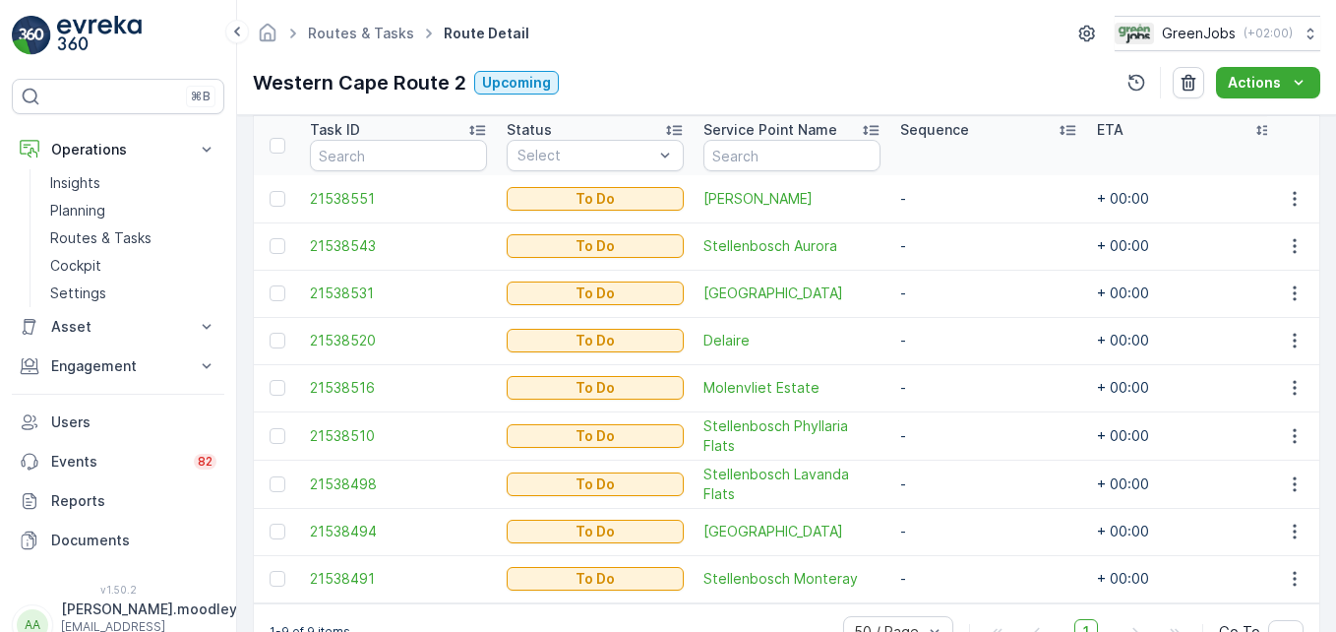
scroll to position [501, 0]
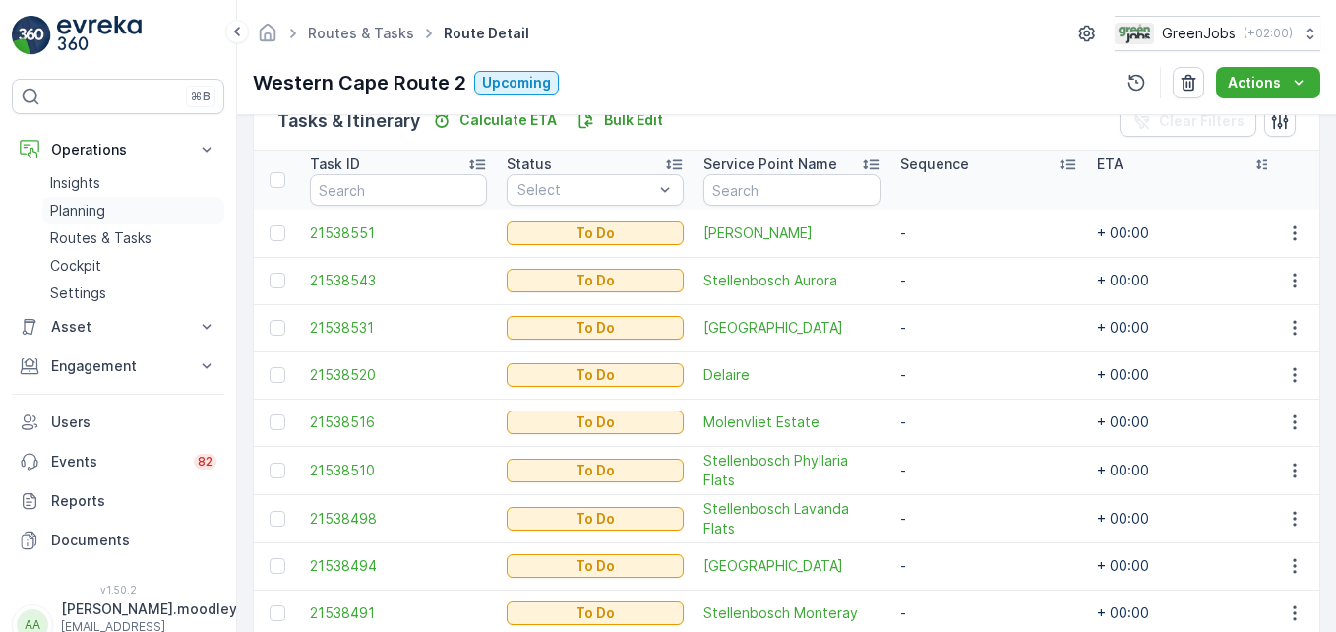
click at [81, 210] on p "Planning" at bounding box center [77, 211] width 55 height 20
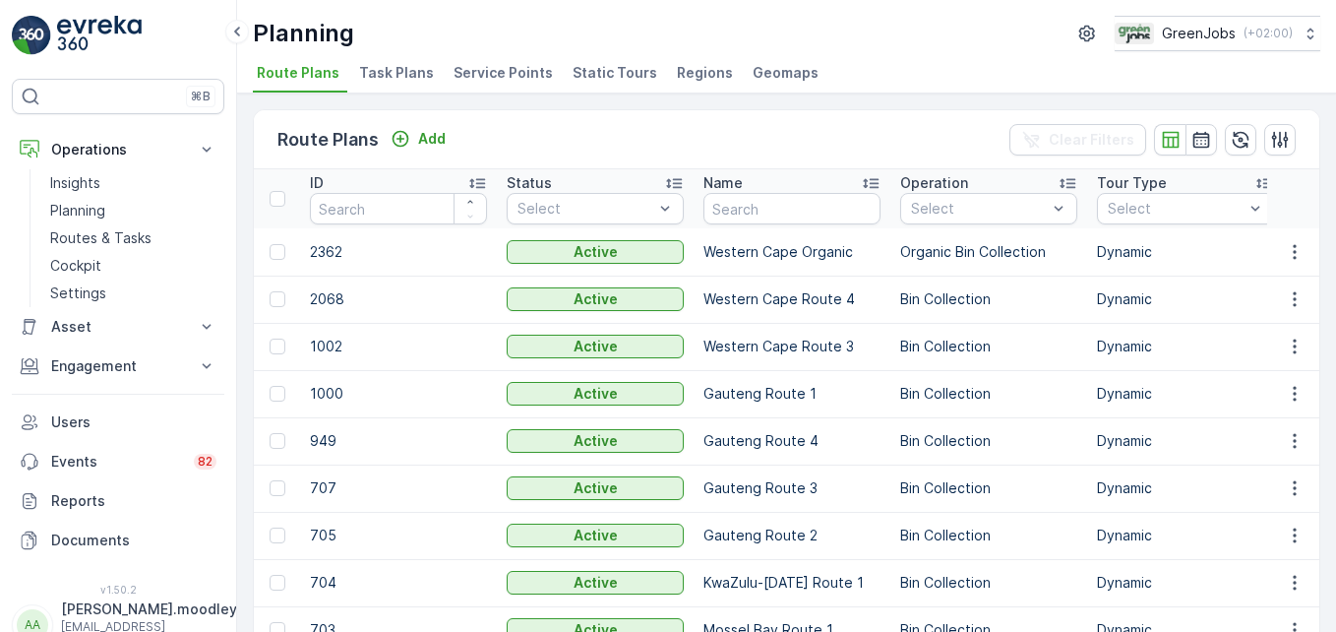
click at [500, 70] on span "Service Points" at bounding box center [503, 73] width 99 height 20
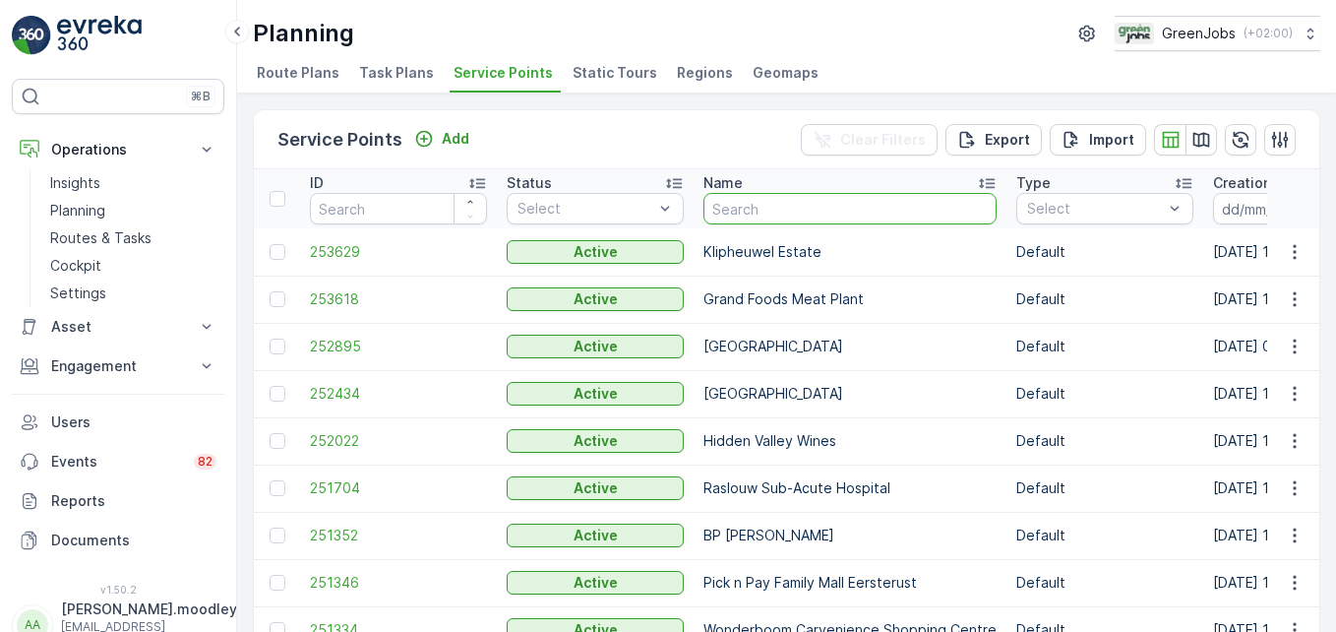
click at [746, 216] on input "text" at bounding box center [850, 208] width 293 height 31
type input "GRAND"
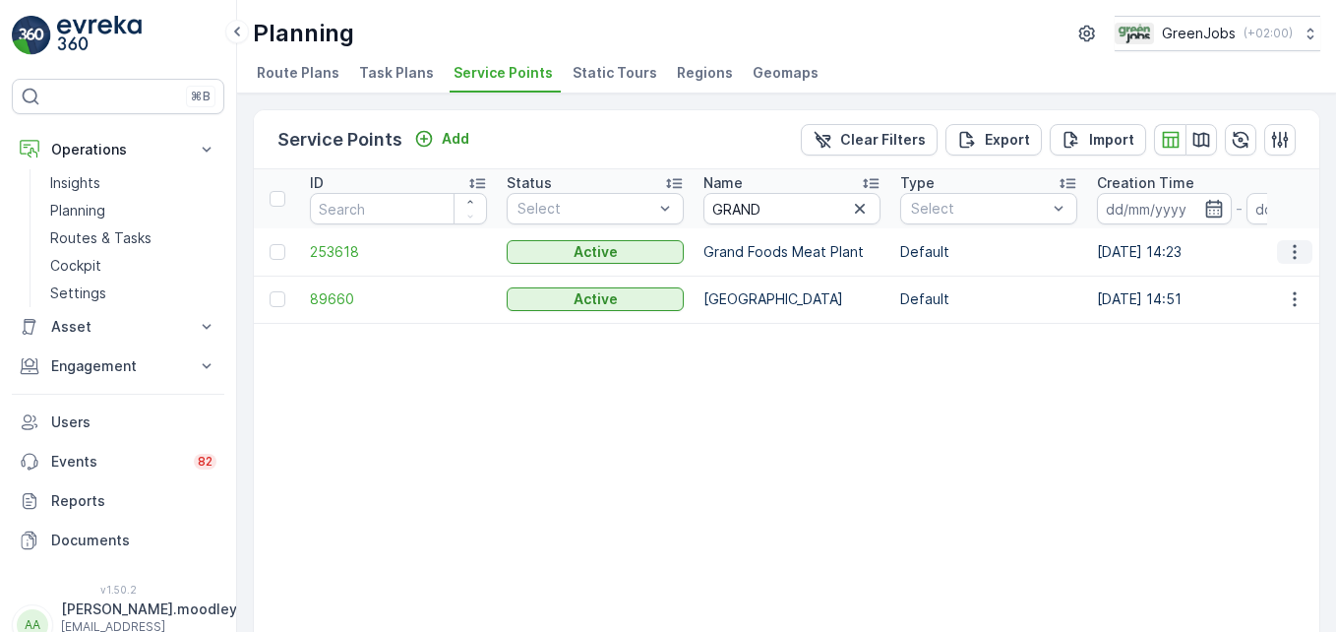
click at [956, 250] on icon "button" at bounding box center [1295, 252] width 20 height 20
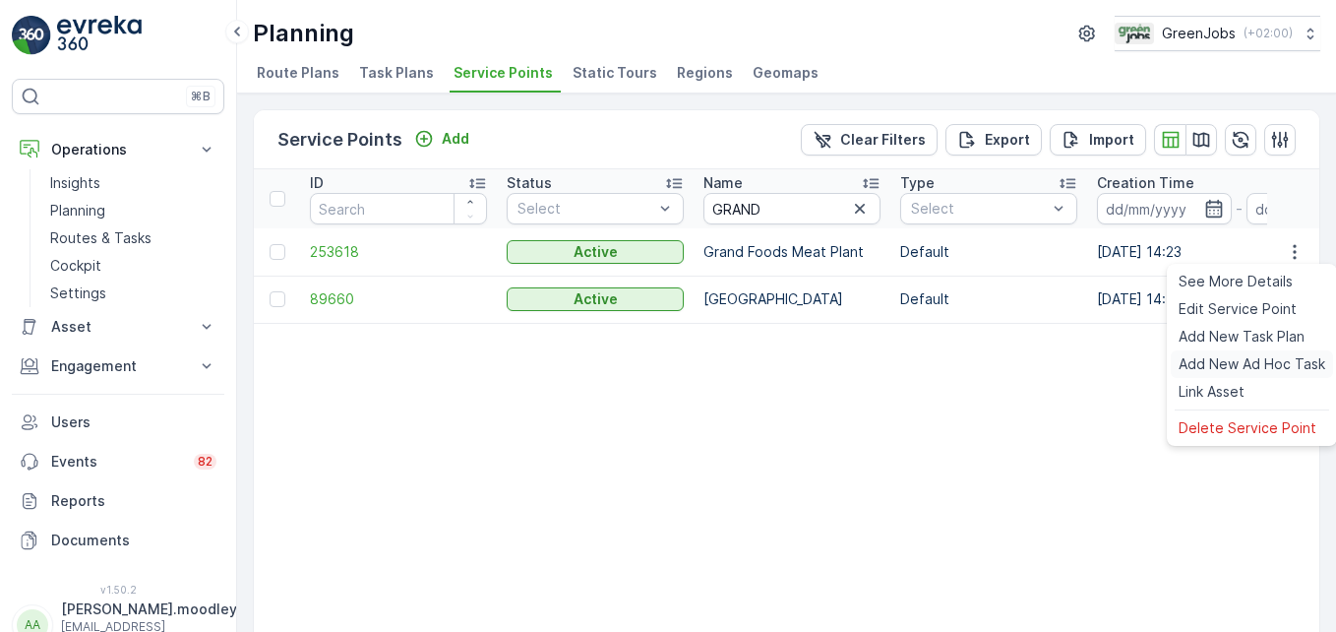
click at [956, 364] on span "Add New Ad Hoc Task" at bounding box center [1252, 364] width 147 height 20
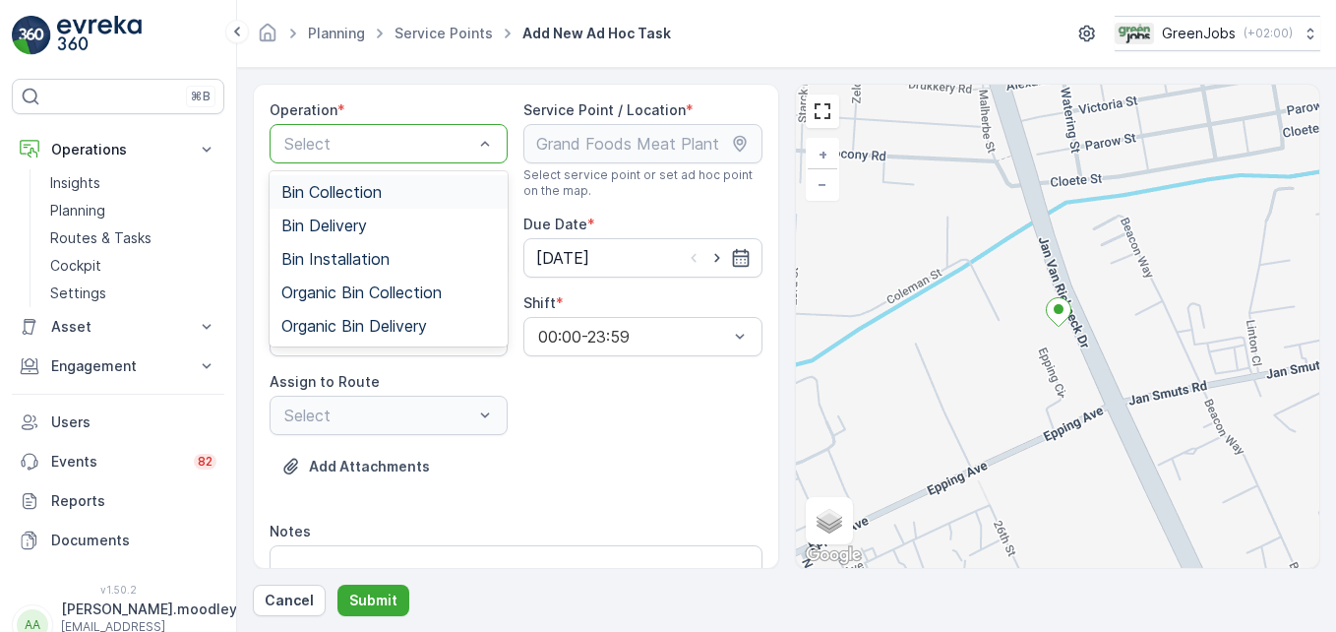
click at [397, 198] on div "Bin Collection" at bounding box center [388, 192] width 215 height 18
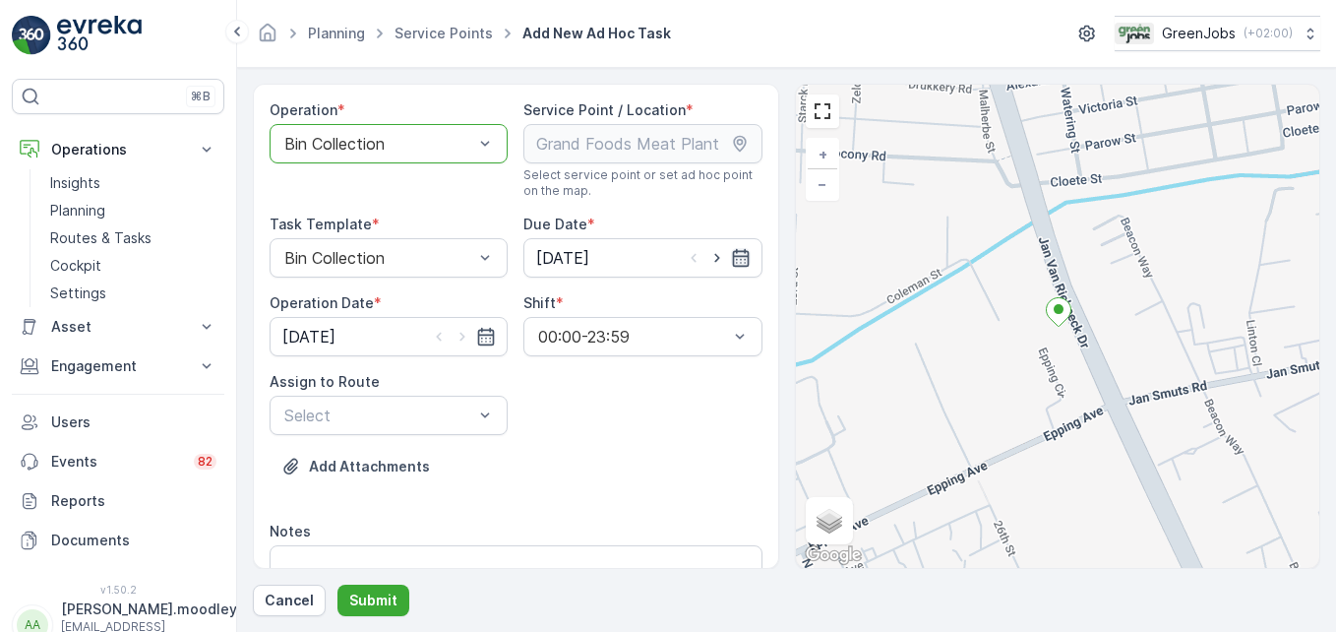
click at [740, 251] on icon "button" at bounding box center [740, 258] width 17 height 18
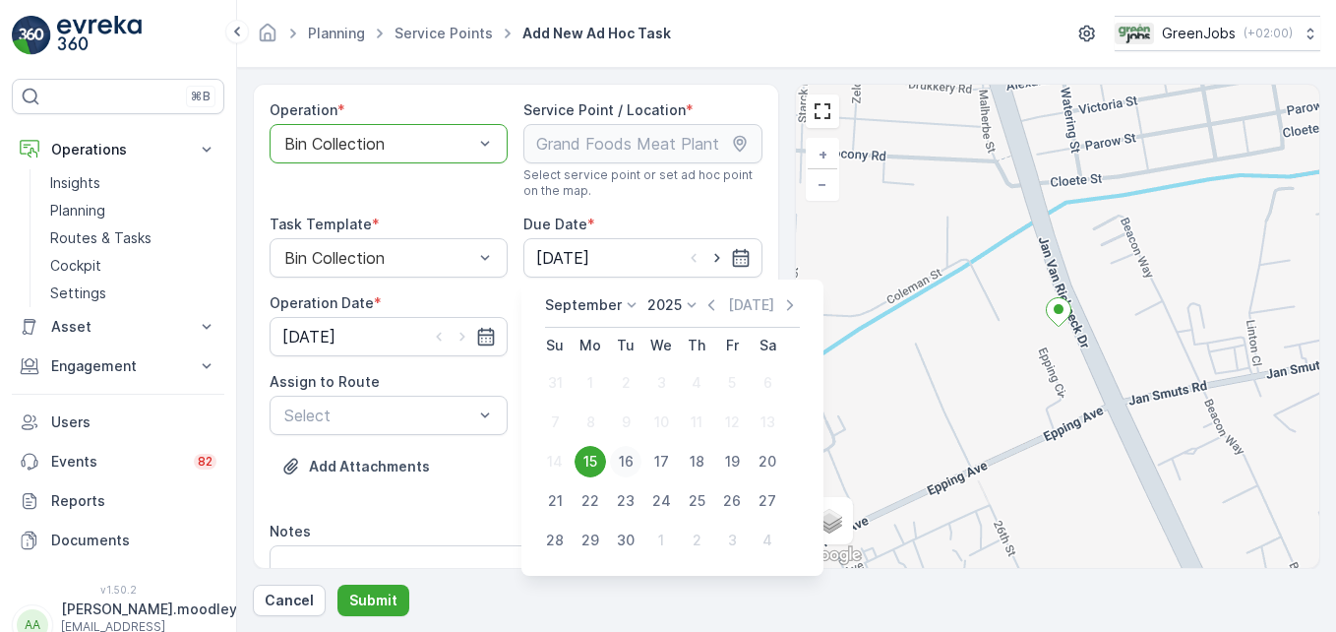
click at [636, 457] on div "16" at bounding box center [625, 461] width 31 height 31
type input "[DATE]"
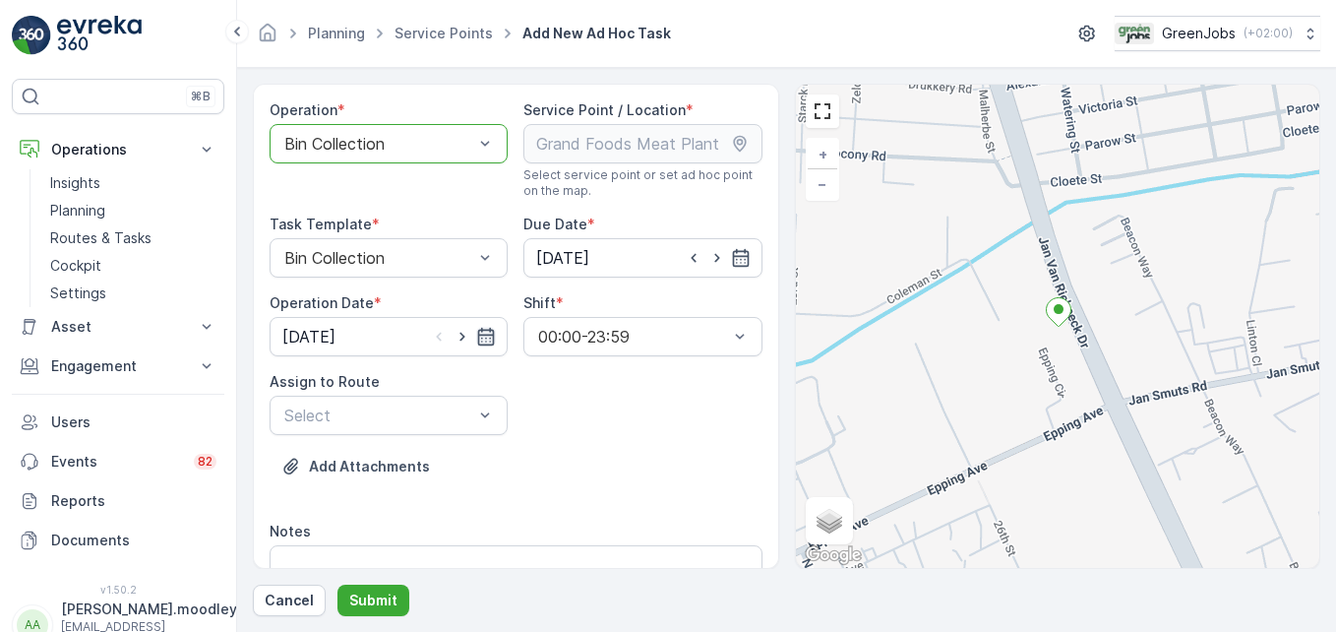
click at [483, 337] on icon "button" at bounding box center [486, 337] width 20 height 20
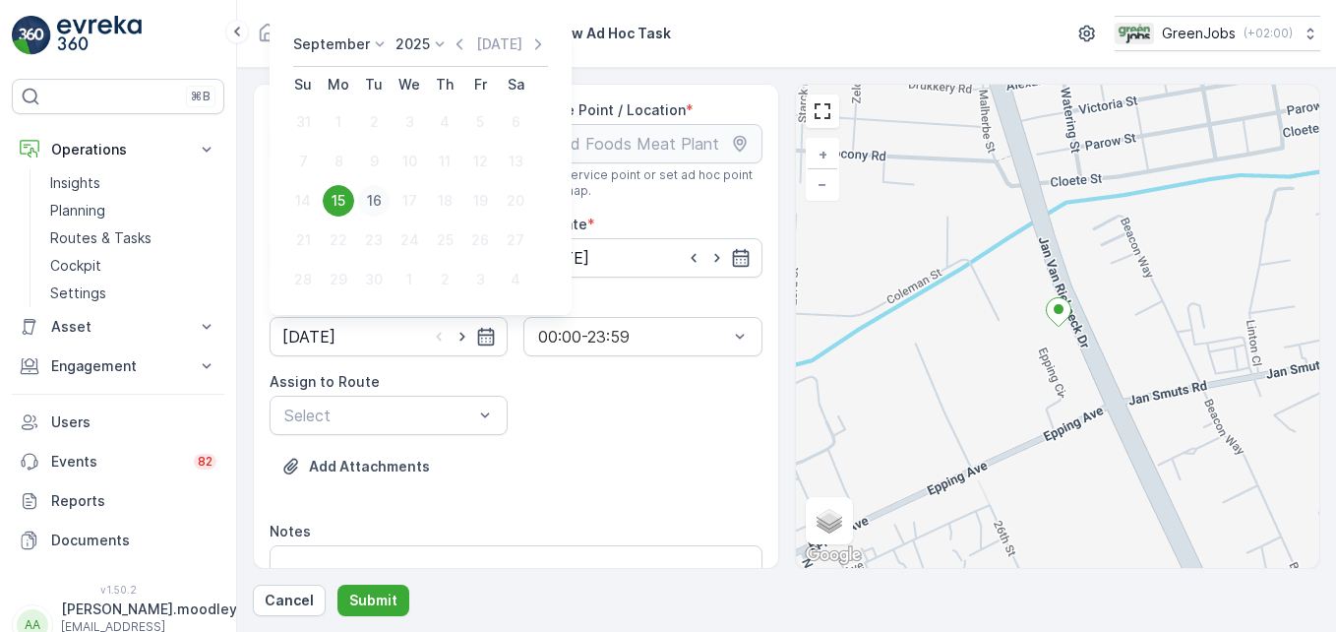
click at [380, 199] on div "16" at bounding box center [373, 200] width 31 height 31
type input "[DATE]"
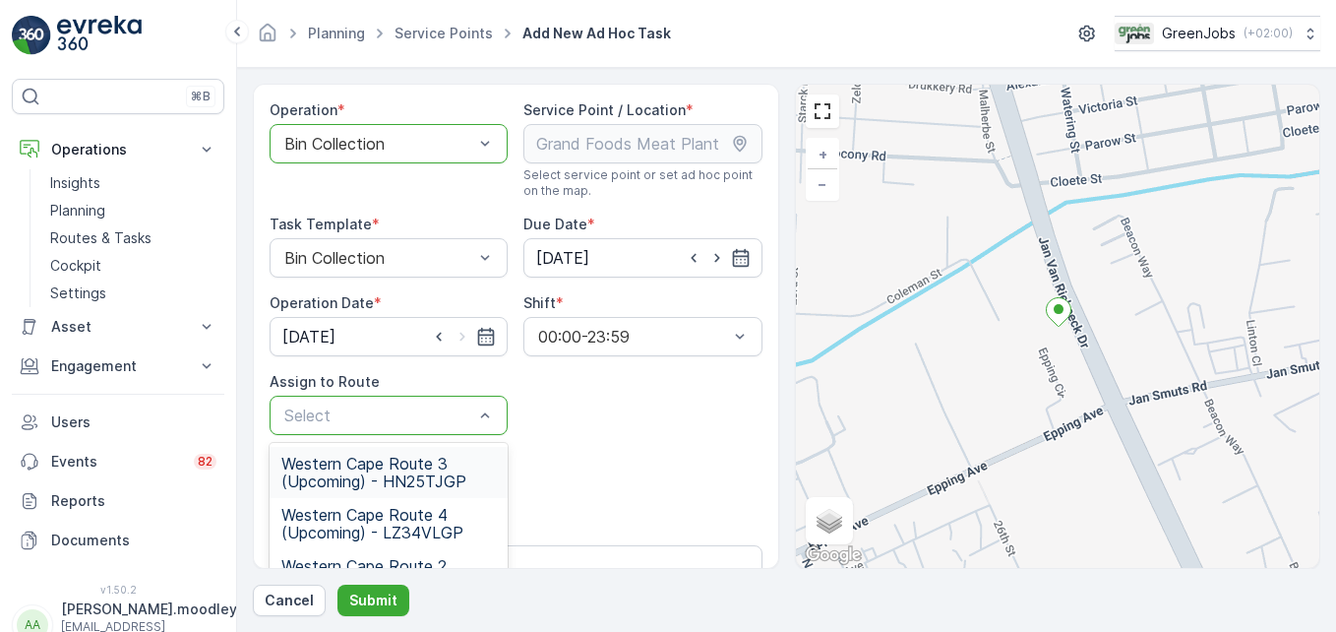
click at [493, 415] on div "Select" at bounding box center [389, 415] width 238 height 39
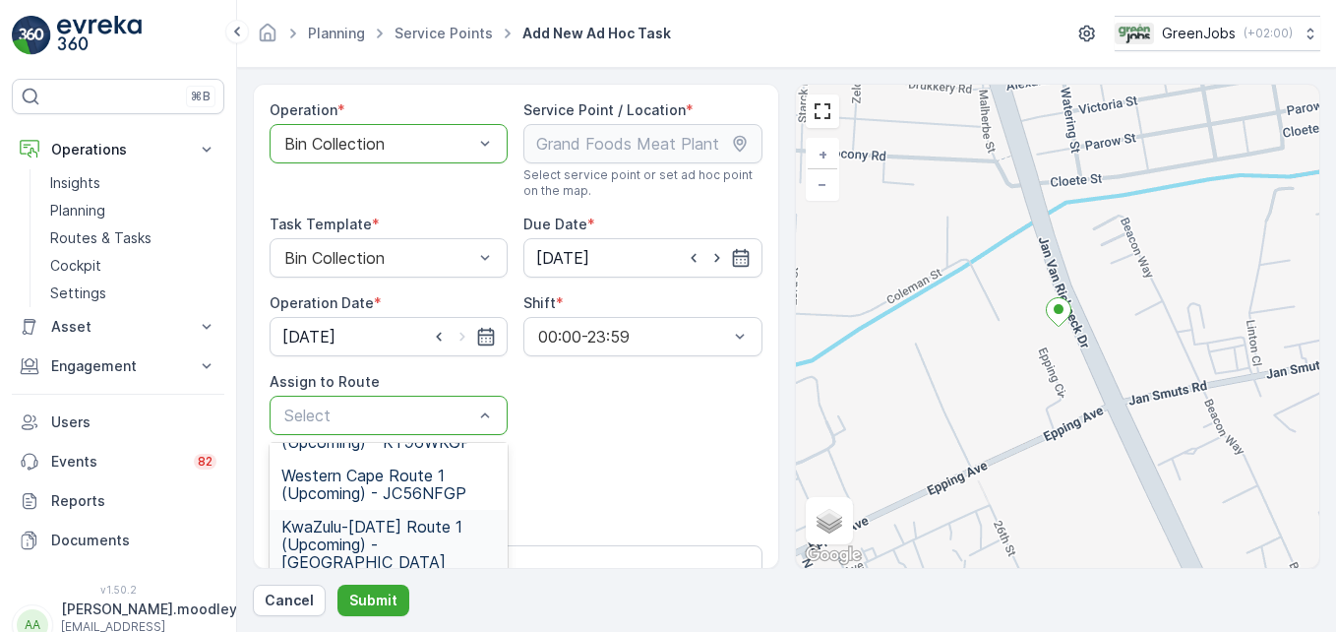
scroll to position [43, 0]
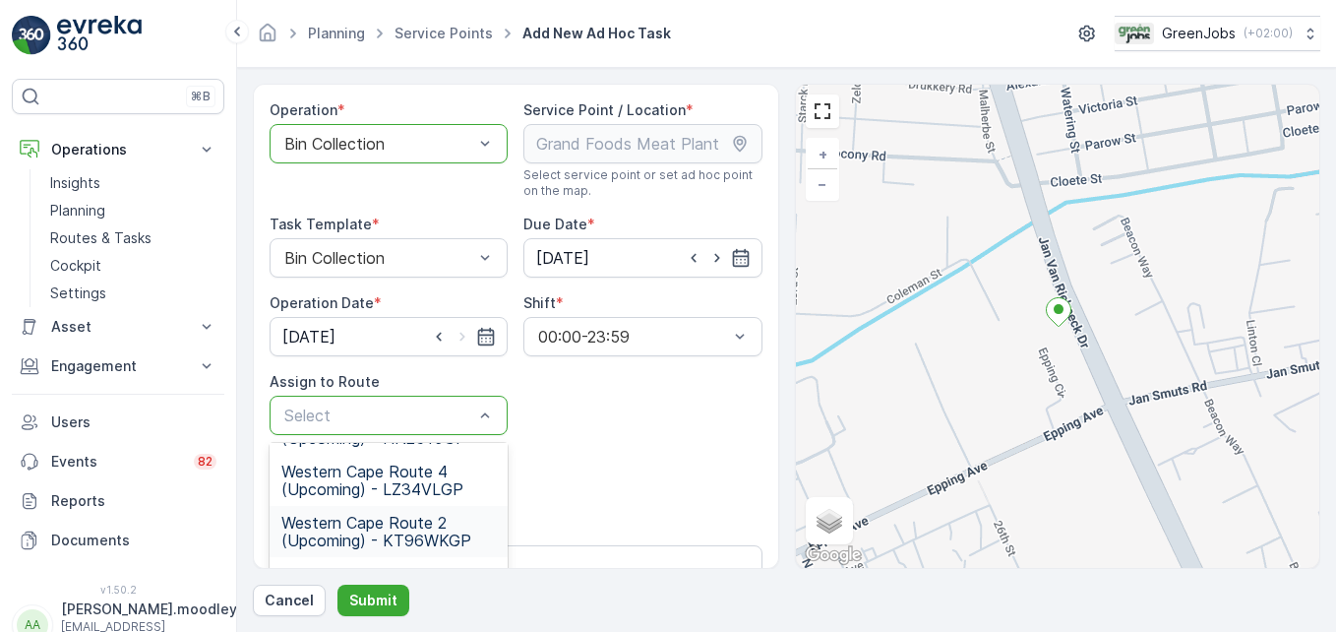
click at [458, 536] on span "Western Cape Route 2 (Upcoming) - KT96WKGP" at bounding box center [388, 531] width 215 height 35
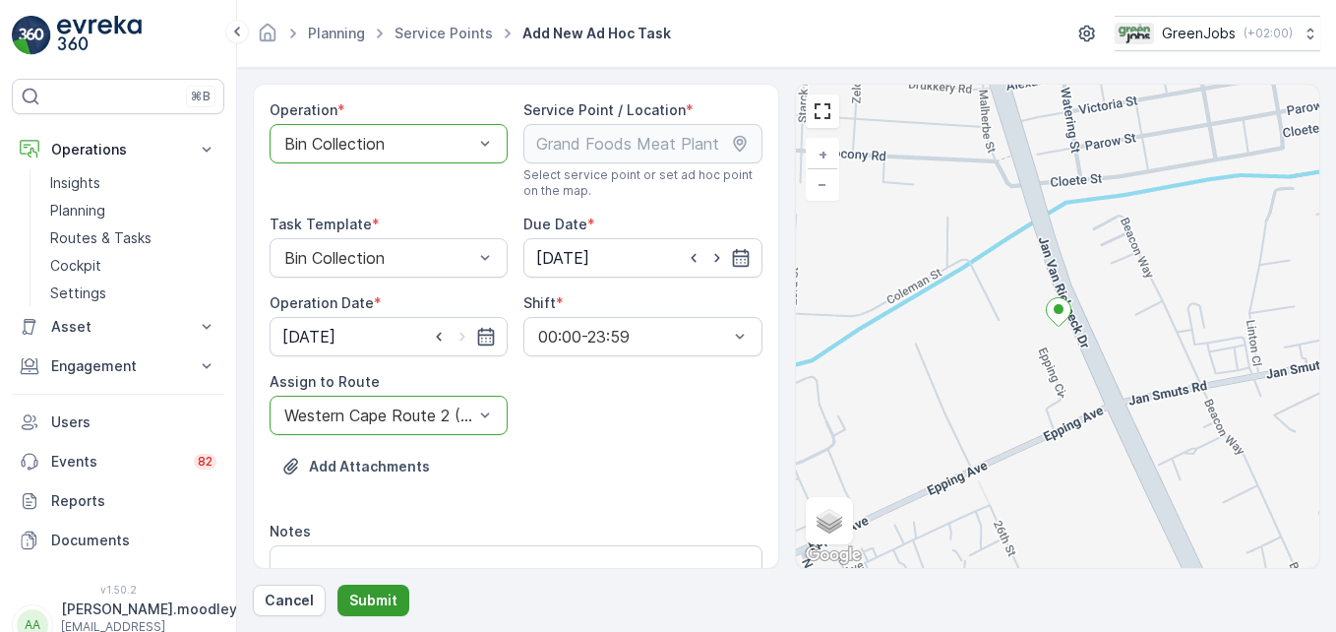
click at [389, 600] on p "Submit" at bounding box center [373, 600] width 48 height 20
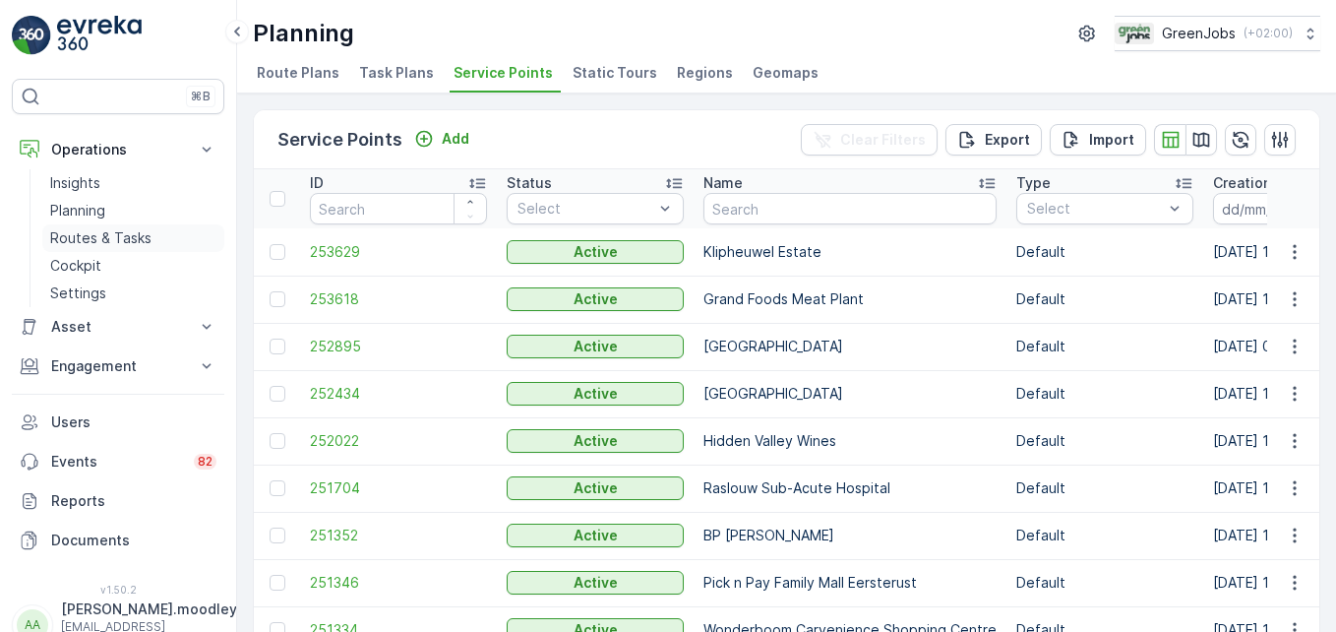
click at [98, 229] on p "Routes & Tasks" at bounding box center [100, 238] width 101 height 20
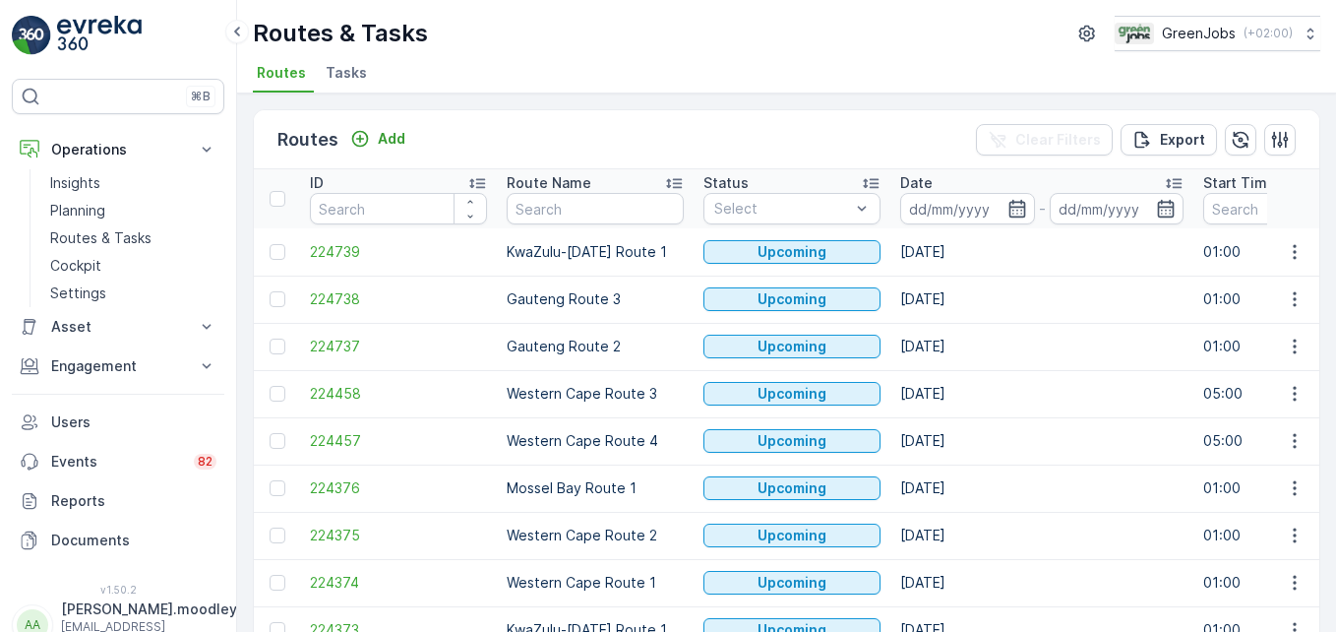
click at [925, 204] on input at bounding box center [967, 208] width 135 height 31
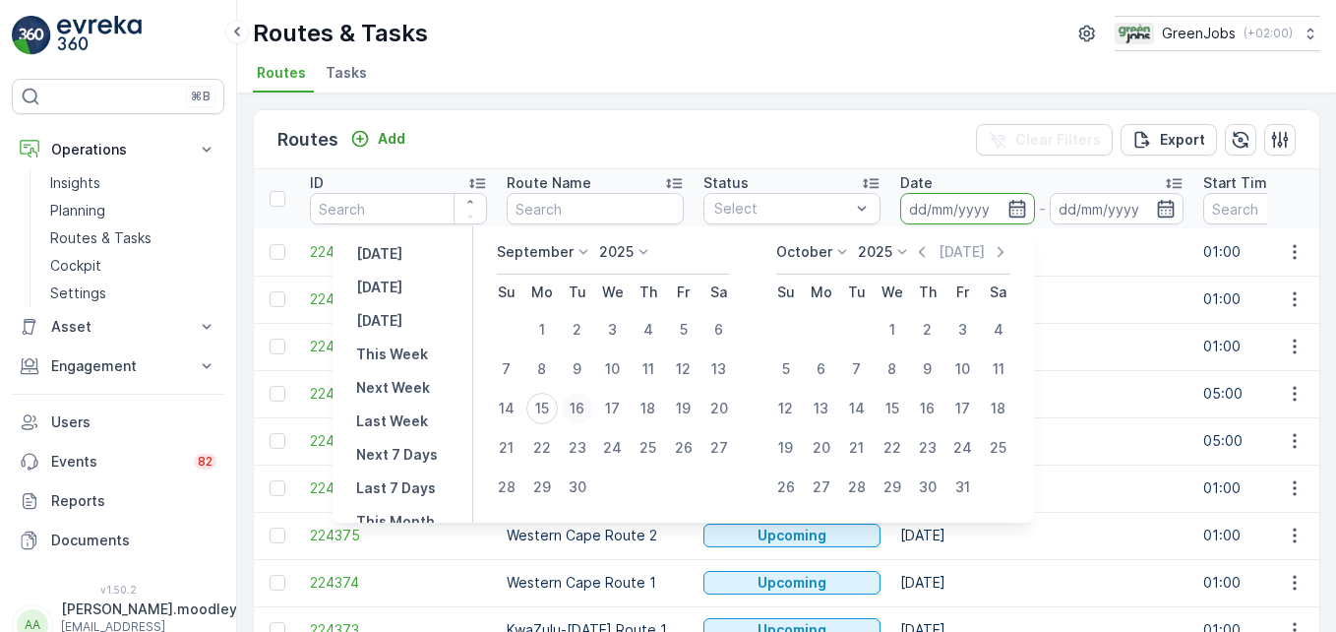
click at [582, 403] on div "16" at bounding box center [577, 408] width 31 height 31
type input "[DATE]"
click at [582, 402] on div "16" at bounding box center [577, 408] width 31 height 31
type input "[DATE]"
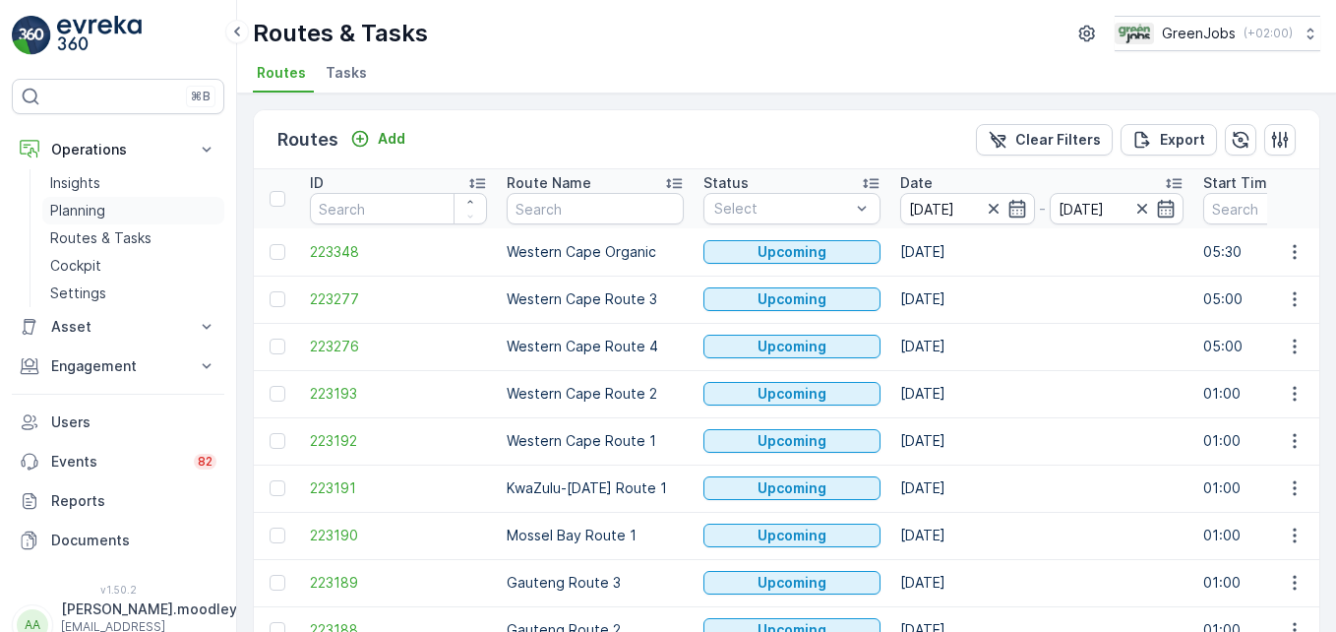
click at [81, 209] on p "Planning" at bounding box center [77, 211] width 55 height 20
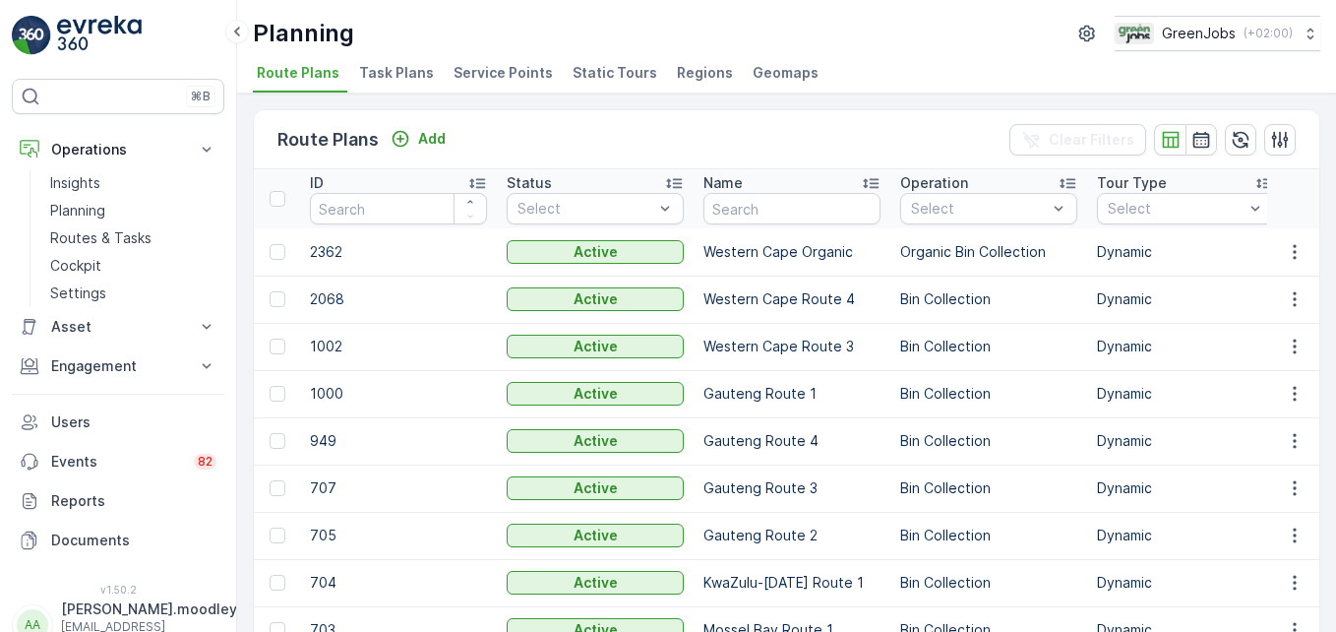
click at [518, 63] on span "Service Points" at bounding box center [503, 73] width 99 height 20
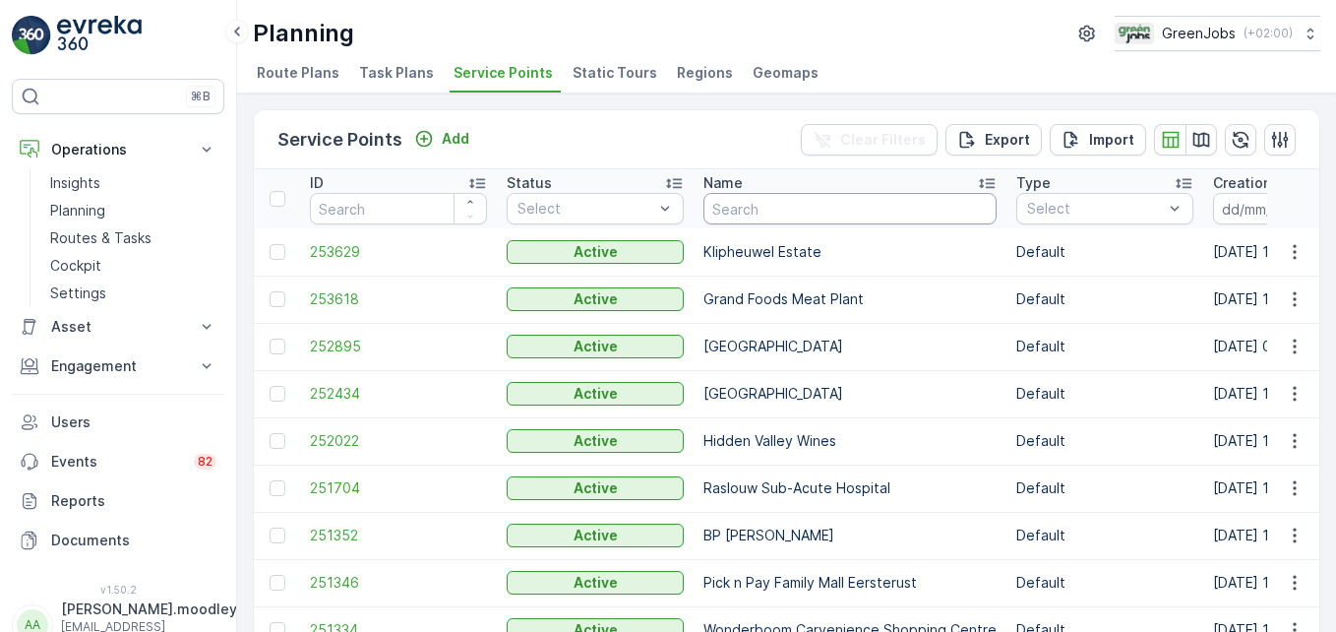
click at [771, 222] on input "text" at bounding box center [850, 208] width 293 height 31
type input "GRAND G"
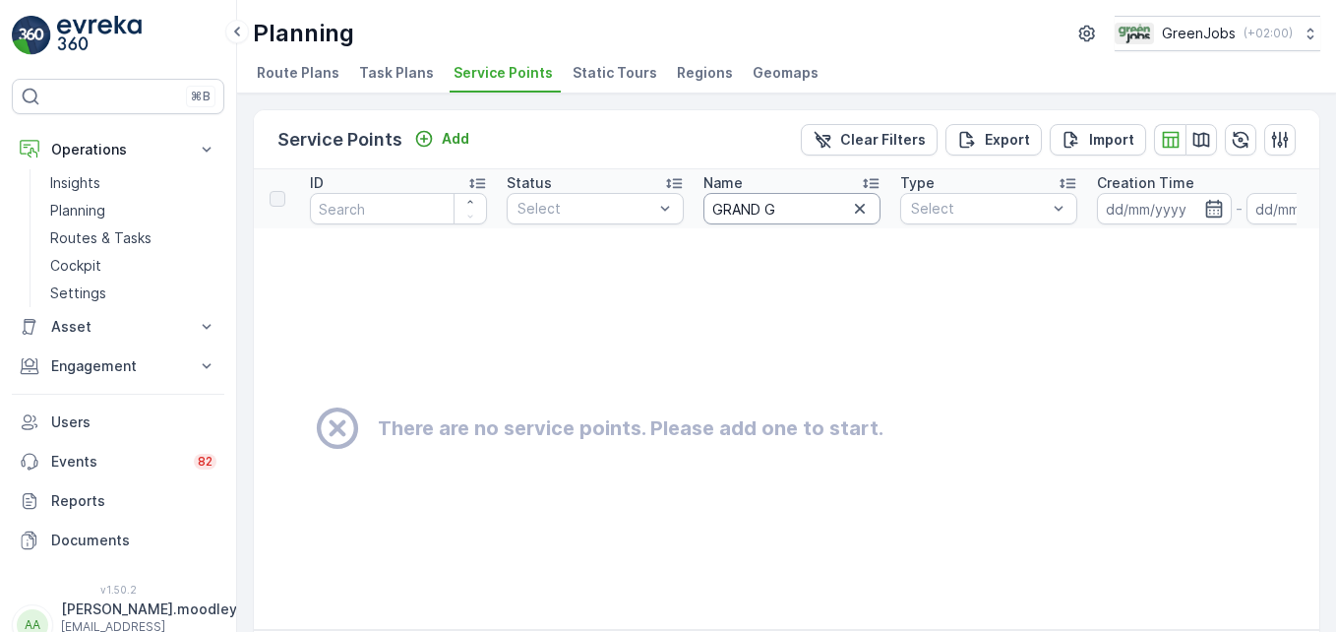
click at [792, 205] on input "GRAND G" at bounding box center [792, 208] width 177 height 31
type input "GRAND"
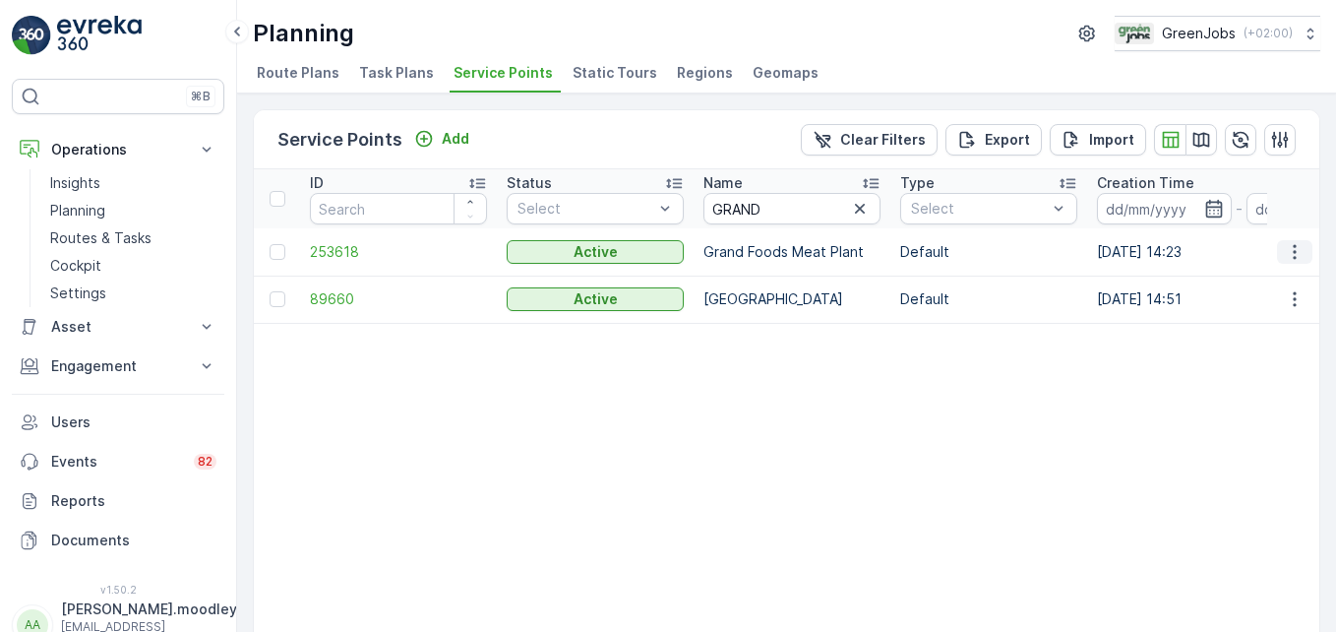
click at [956, 248] on icon "button" at bounding box center [1295, 252] width 20 height 20
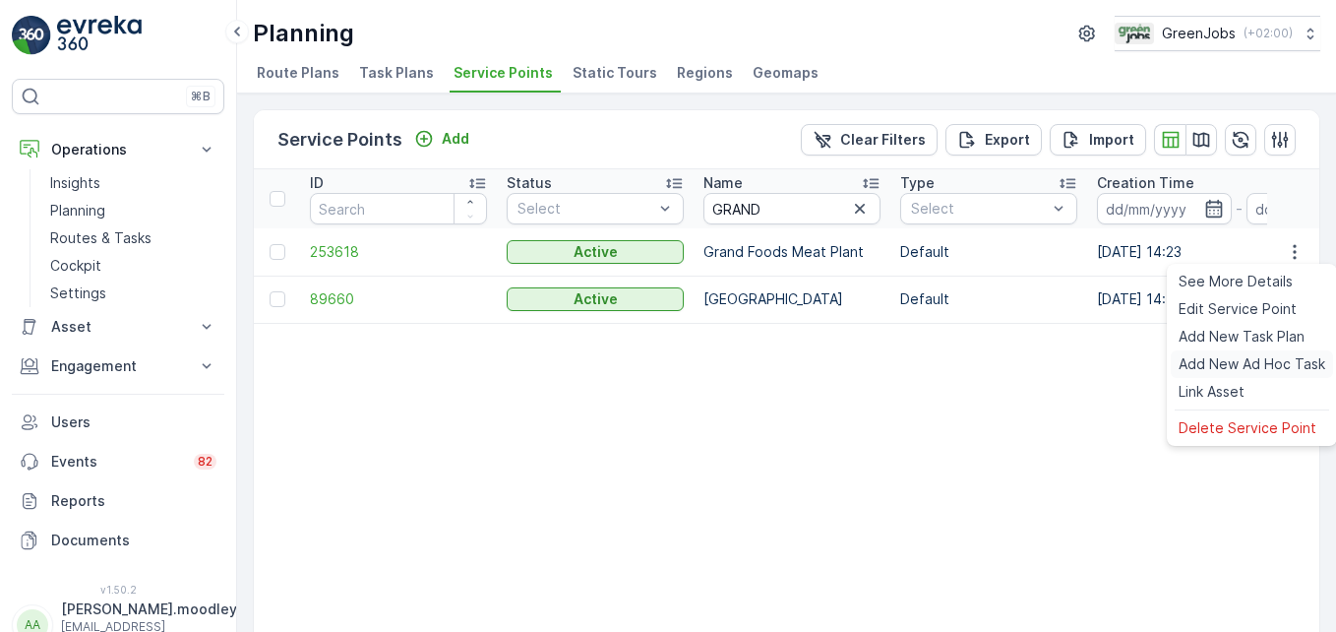
click at [956, 358] on span "Add New Ad Hoc Task" at bounding box center [1252, 364] width 147 height 20
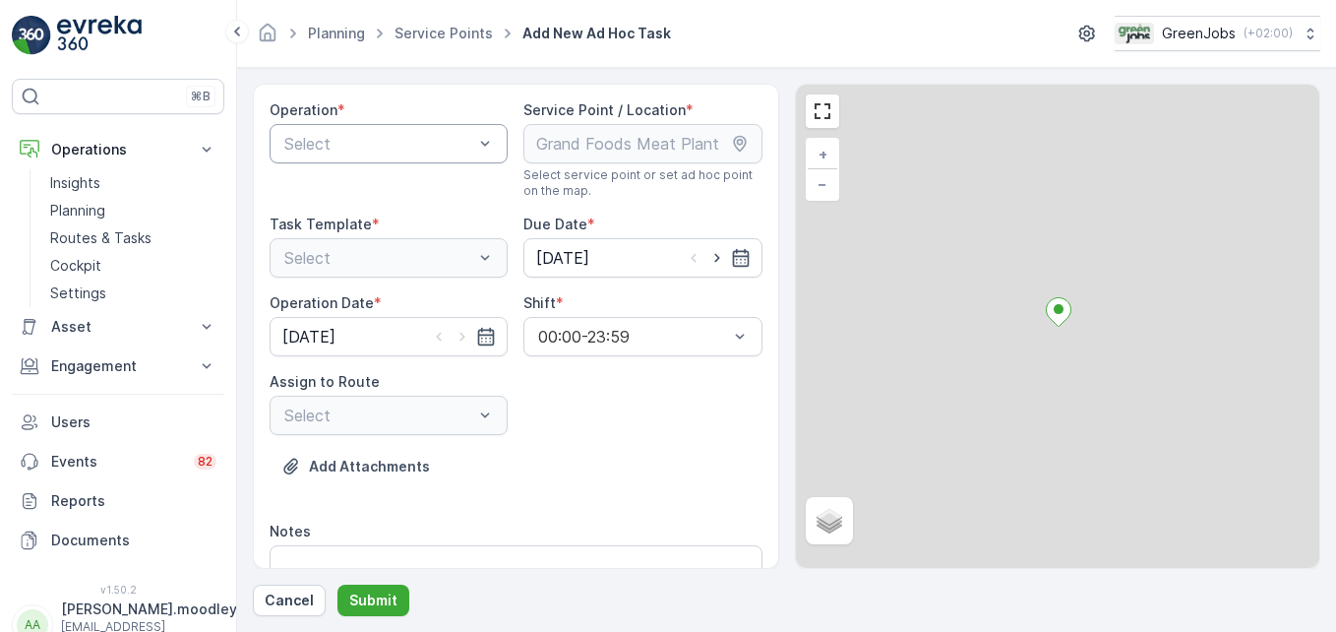
click at [496, 139] on div "Select" at bounding box center [389, 143] width 238 height 39
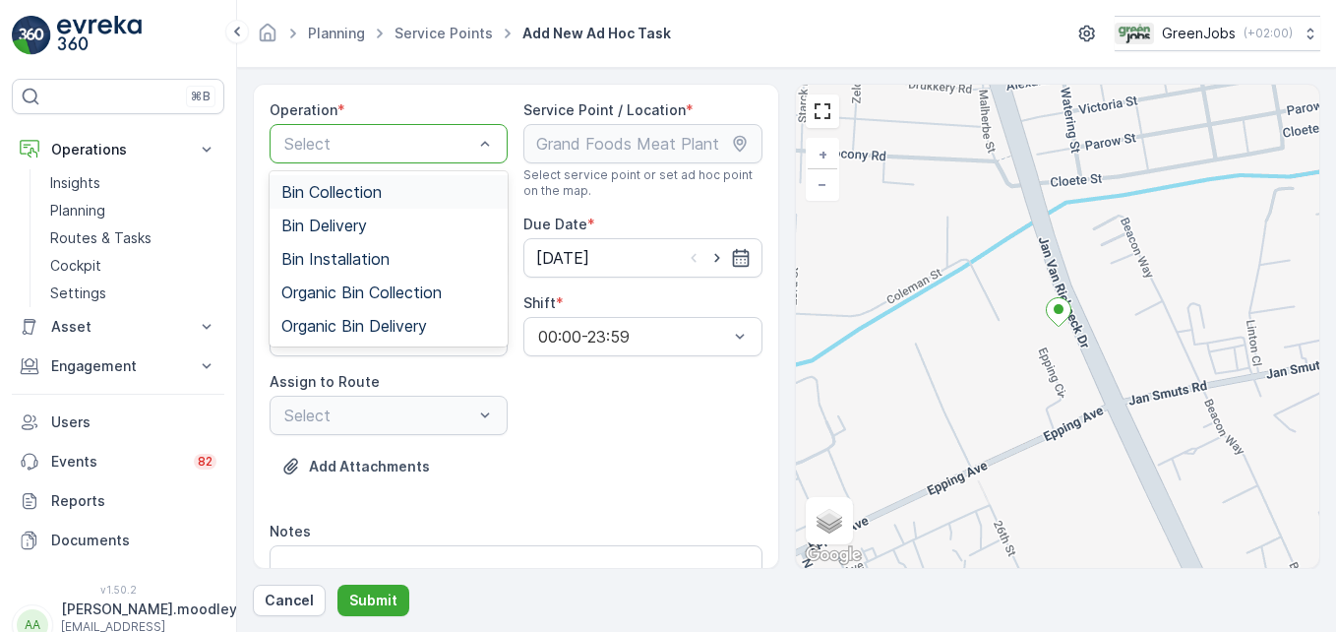
click at [368, 192] on span "Bin Collection" at bounding box center [331, 192] width 100 height 18
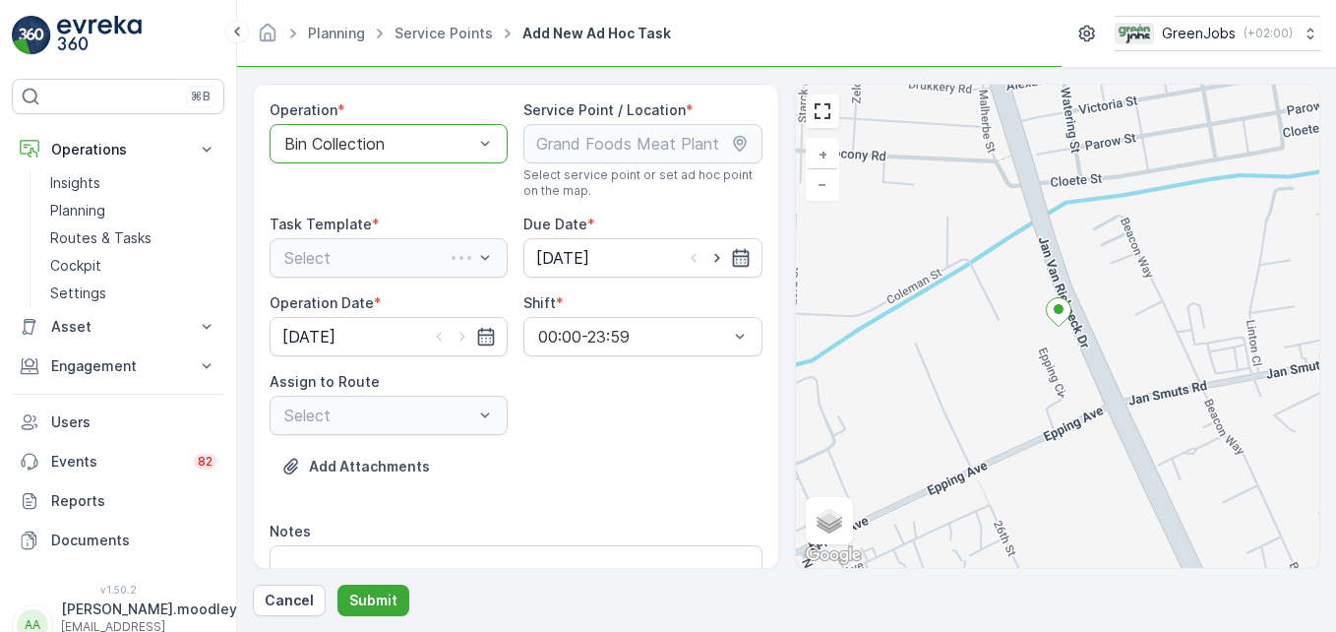
click at [734, 257] on icon "button" at bounding box center [740, 258] width 17 height 18
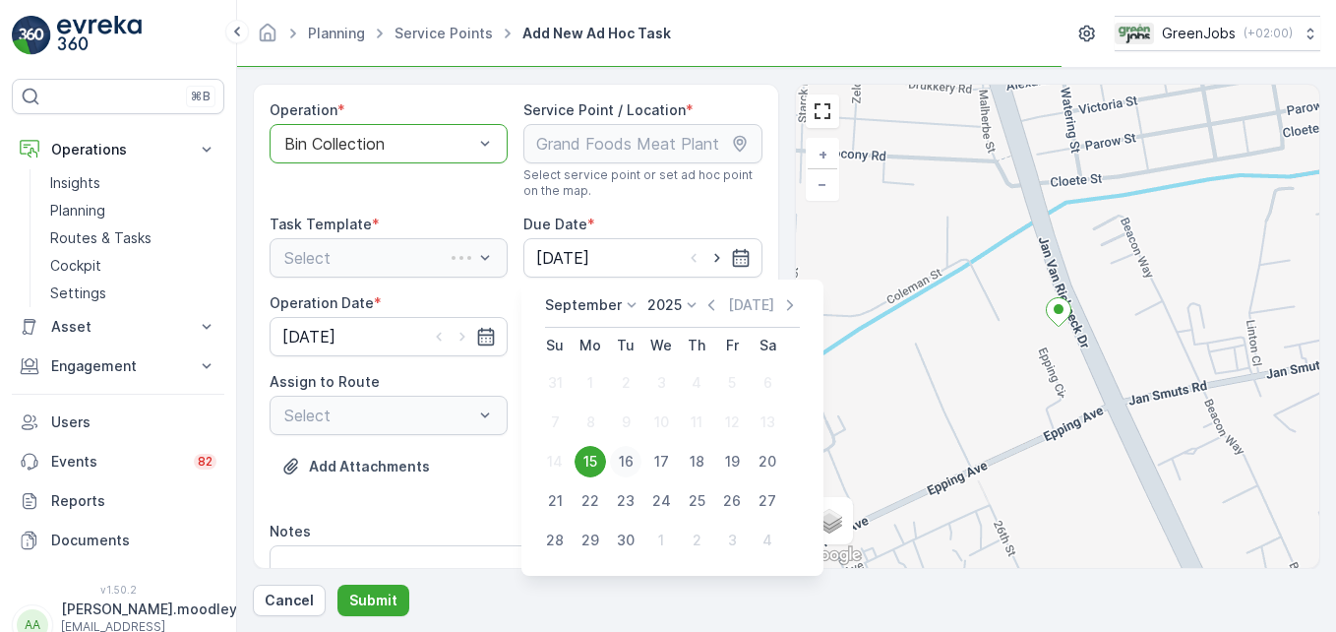
click at [636, 462] on div "16" at bounding box center [625, 461] width 31 height 31
type input "[DATE]"
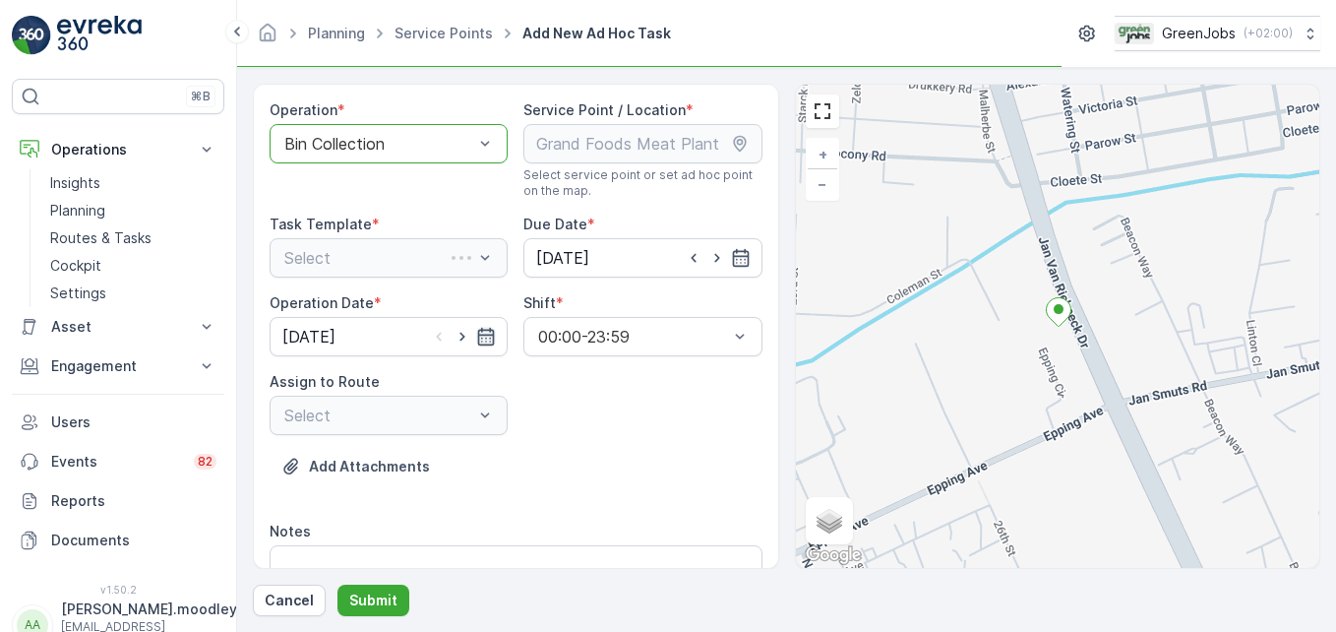
click at [485, 335] on icon "button" at bounding box center [486, 337] width 17 height 18
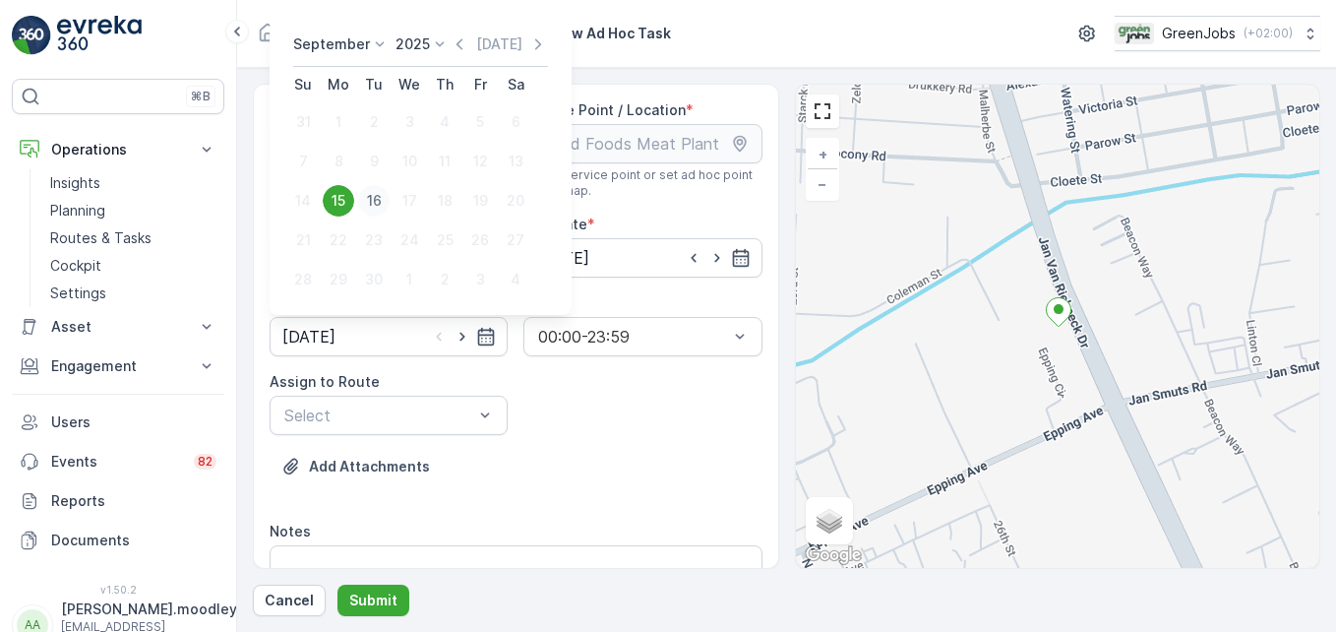
click at [380, 199] on div "16" at bounding box center [373, 200] width 31 height 31
type input "[DATE]"
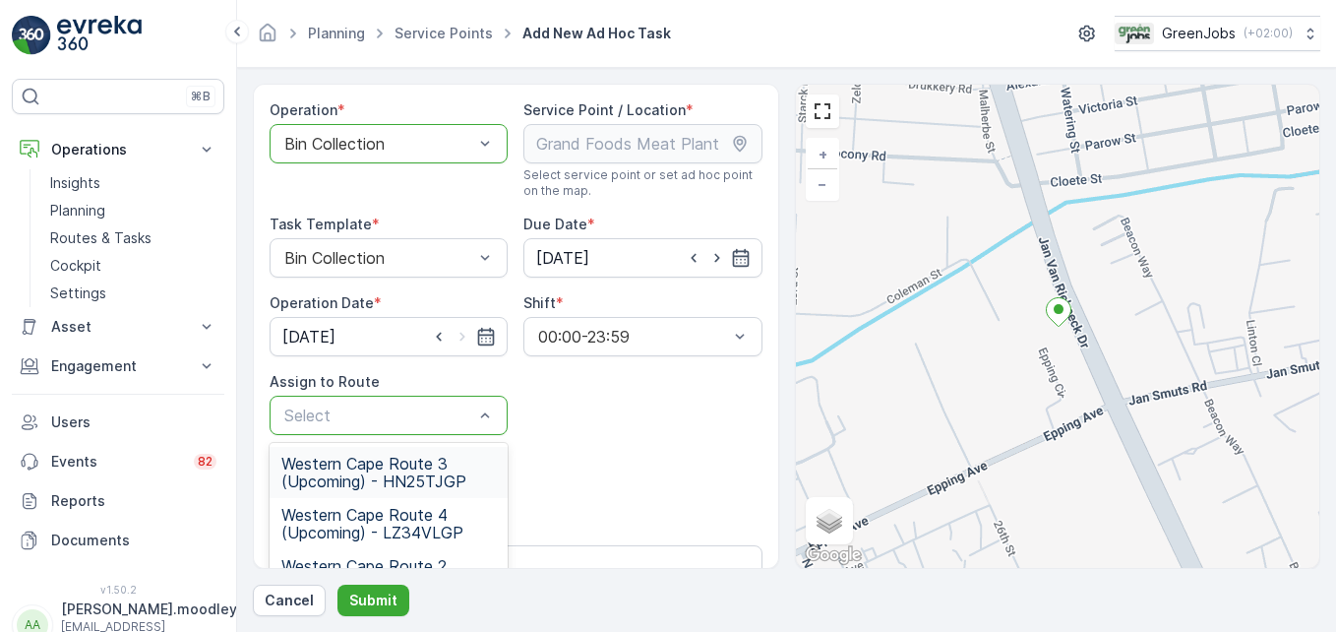
click at [424, 475] on span "Western Cape Route 3 (Upcoming) - HN25TJGP" at bounding box center [388, 472] width 215 height 35
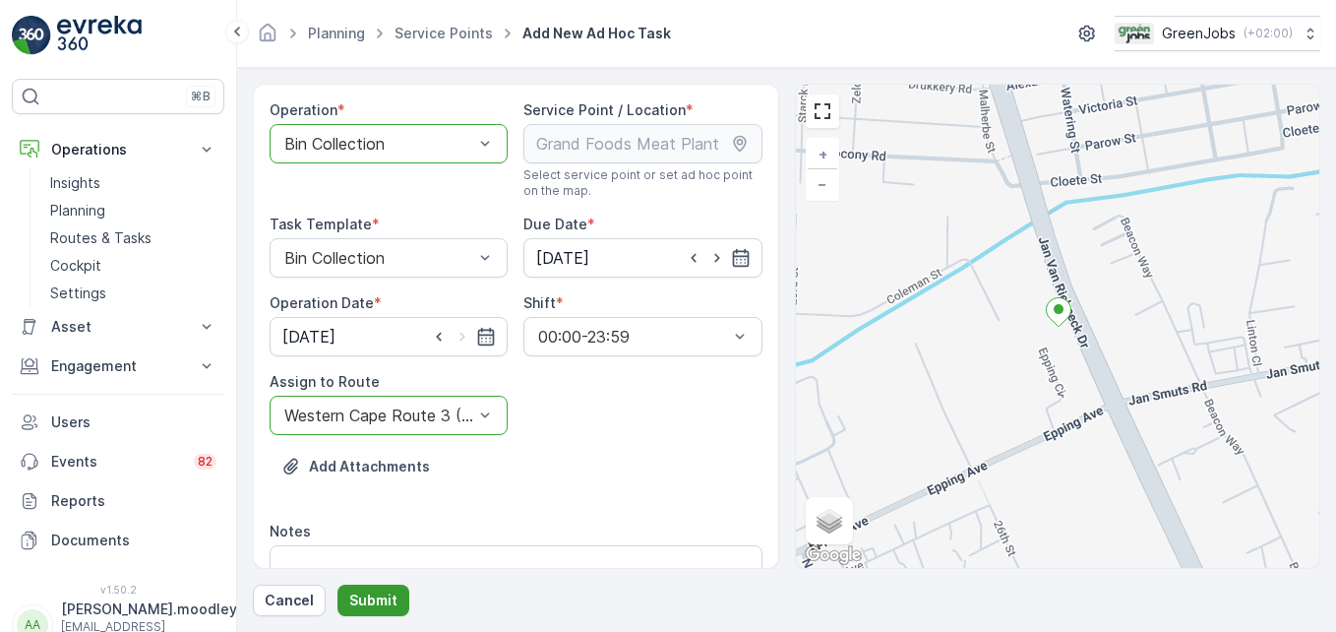
click at [387, 600] on p "Submit" at bounding box center [373, 600] width 48 height 20
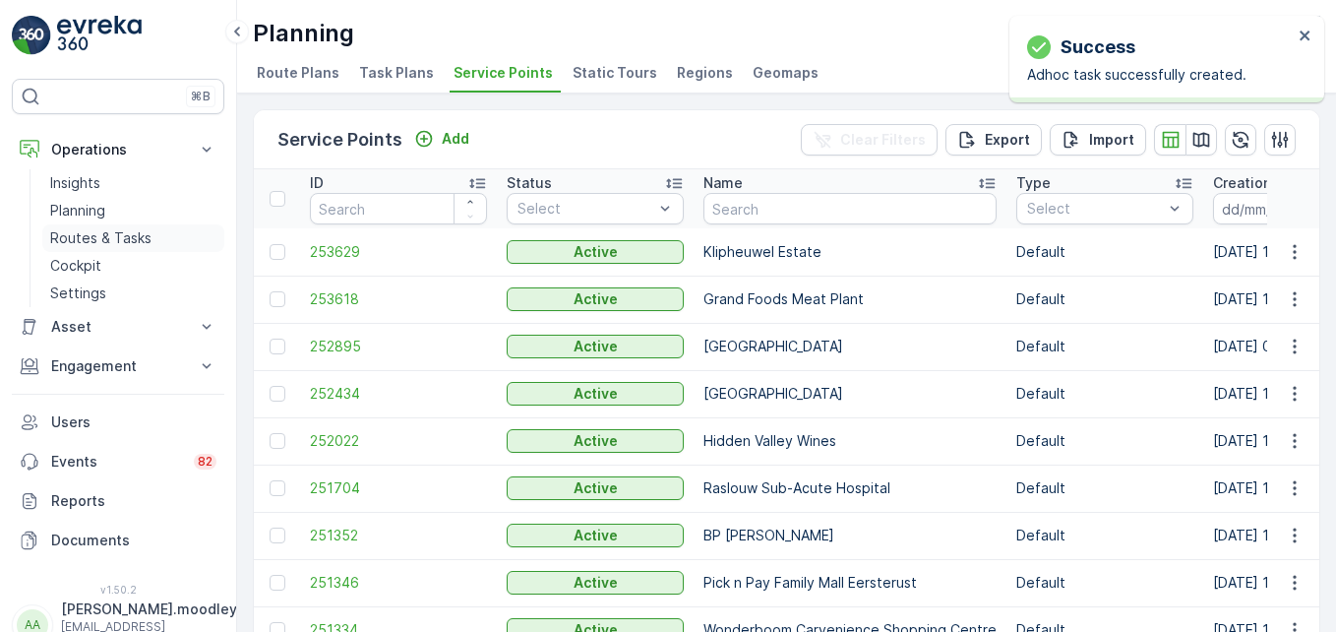
click at [72, 241] on p "Routes & Tasks" at bounding box center [100, 238] width 101 height 20
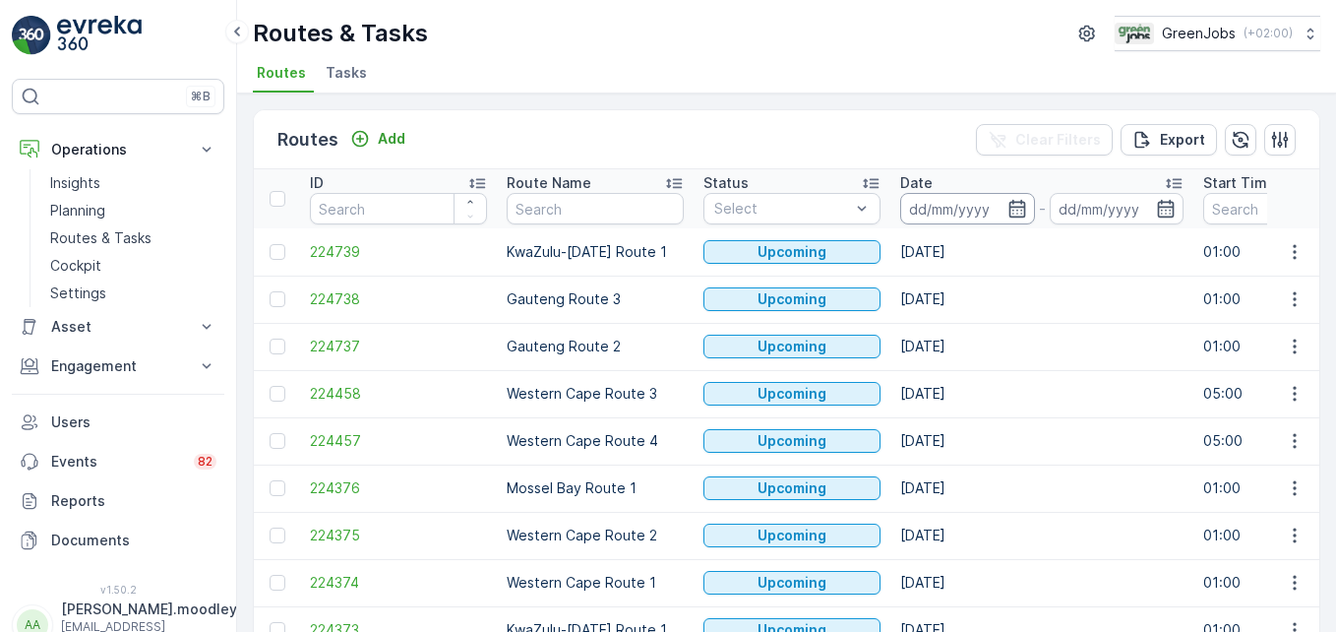
click at [940, 215] on input at bounding box center [967, 208] width 135 height 31
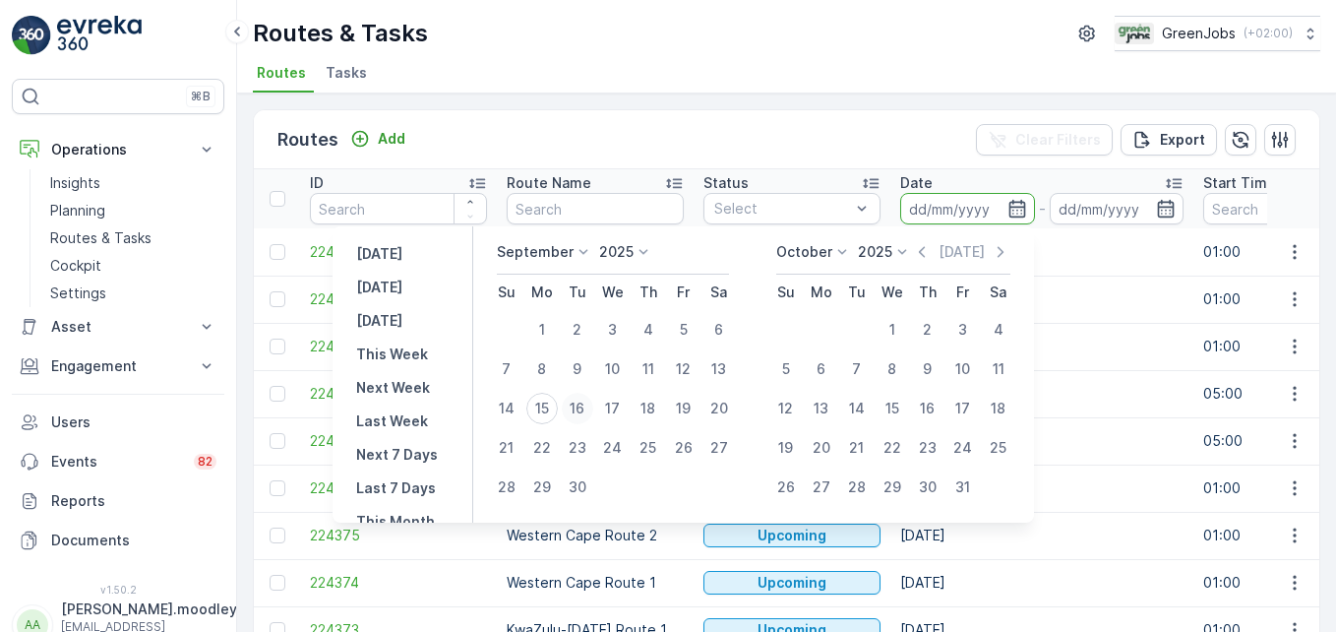
click at [577, 411] on div "16" at bounding box center [577, 408] width 31 height 31
type input "[DATE]"
click at [577, 411] on div "16" at bounding box center [577, 408] width 31 height 31
type input "[DATE]"
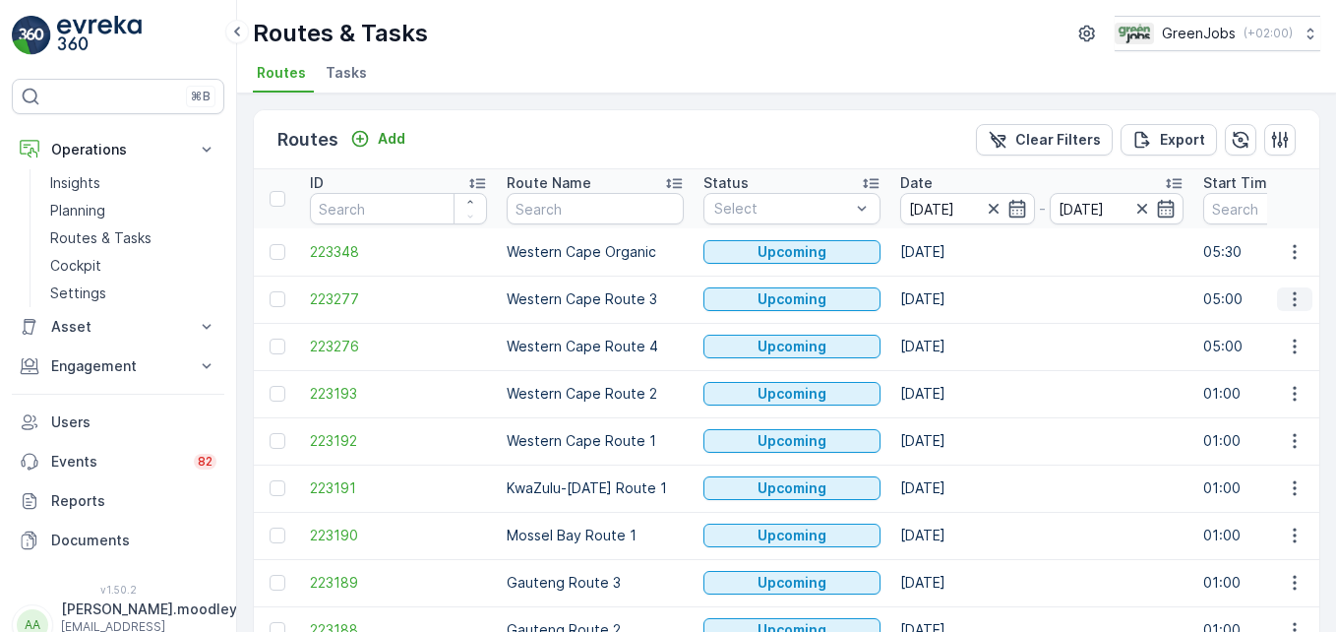
click at [956, 300] on icon "button" at bounding box center [1295, 299] width 20 height 20
click at [956, 325] on span "See More Details" at bounding box center [1249, 329] width 114 height 20
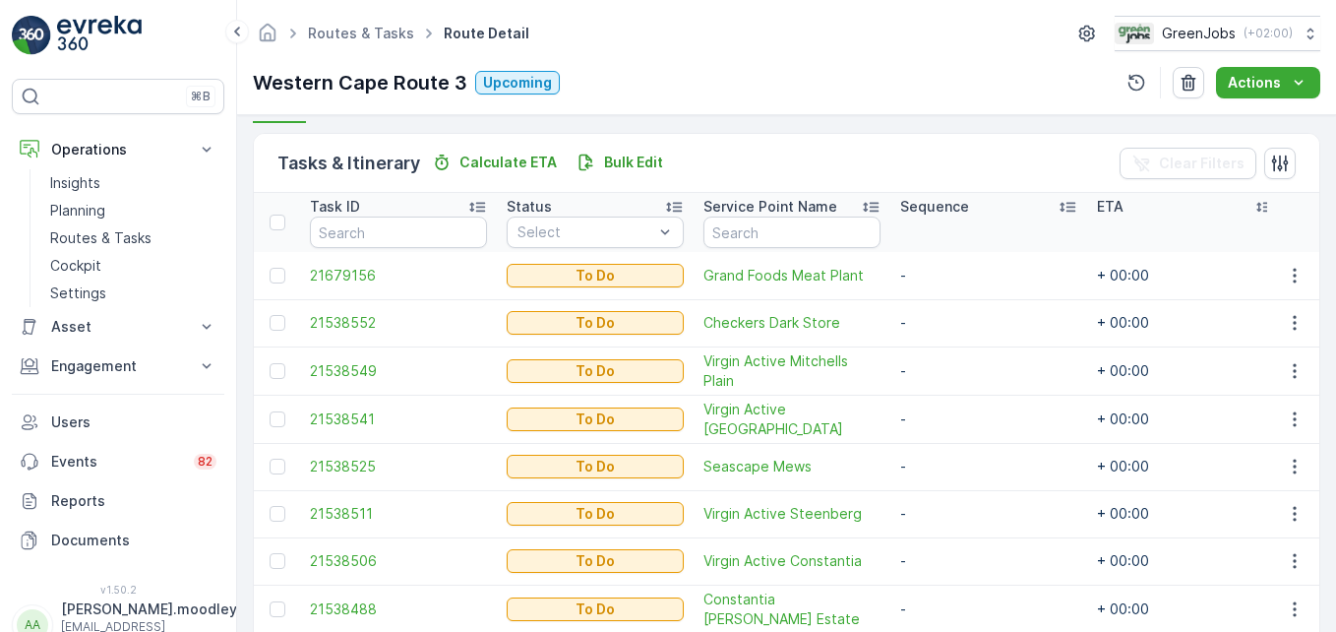
scroll to position [449, 0]
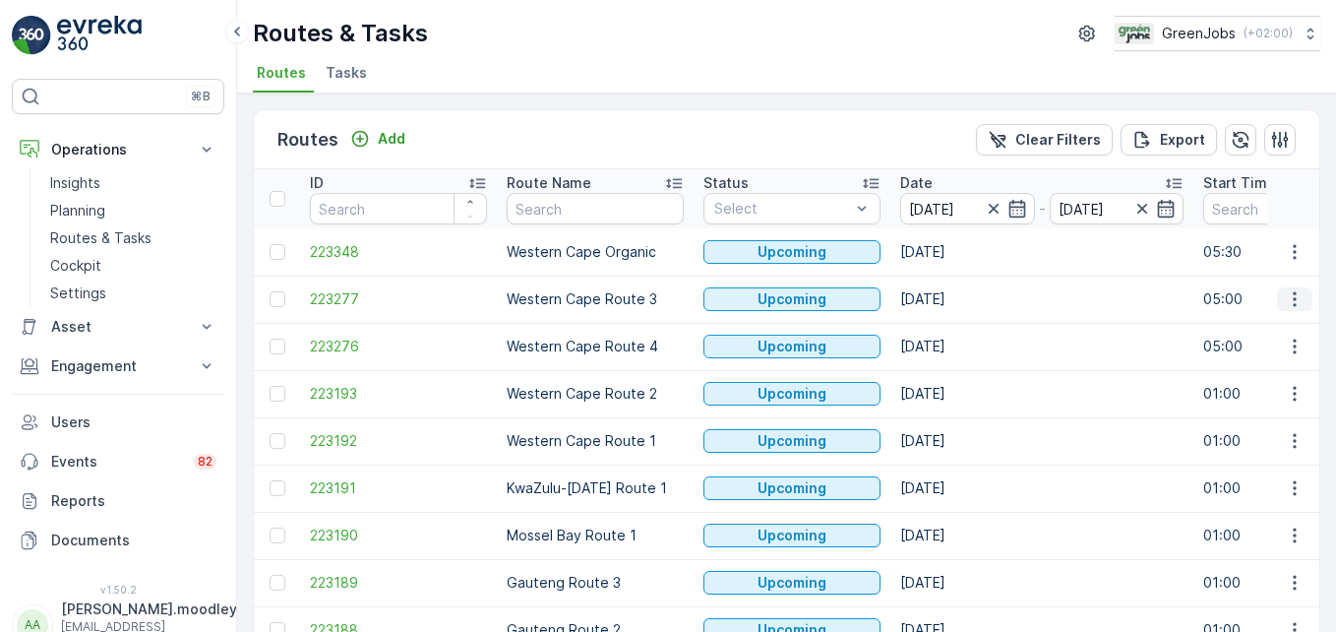
click at [956, 302] on icon "button" at bounding box center [1295, 299] width 20 height 20
click at [956, 330] on span "See More Details" at bounding box center [1249, 329] width 114 height 20
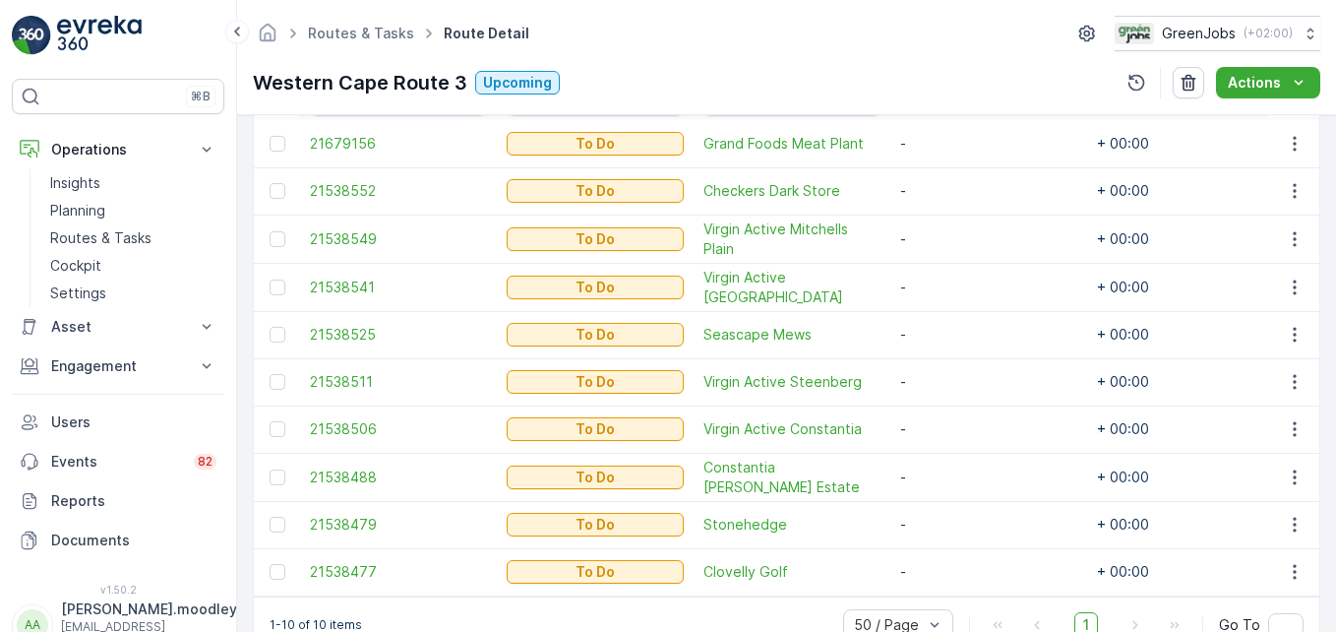
scroll to position [492, 0]
